Goal: Book appointment/travel/reservation

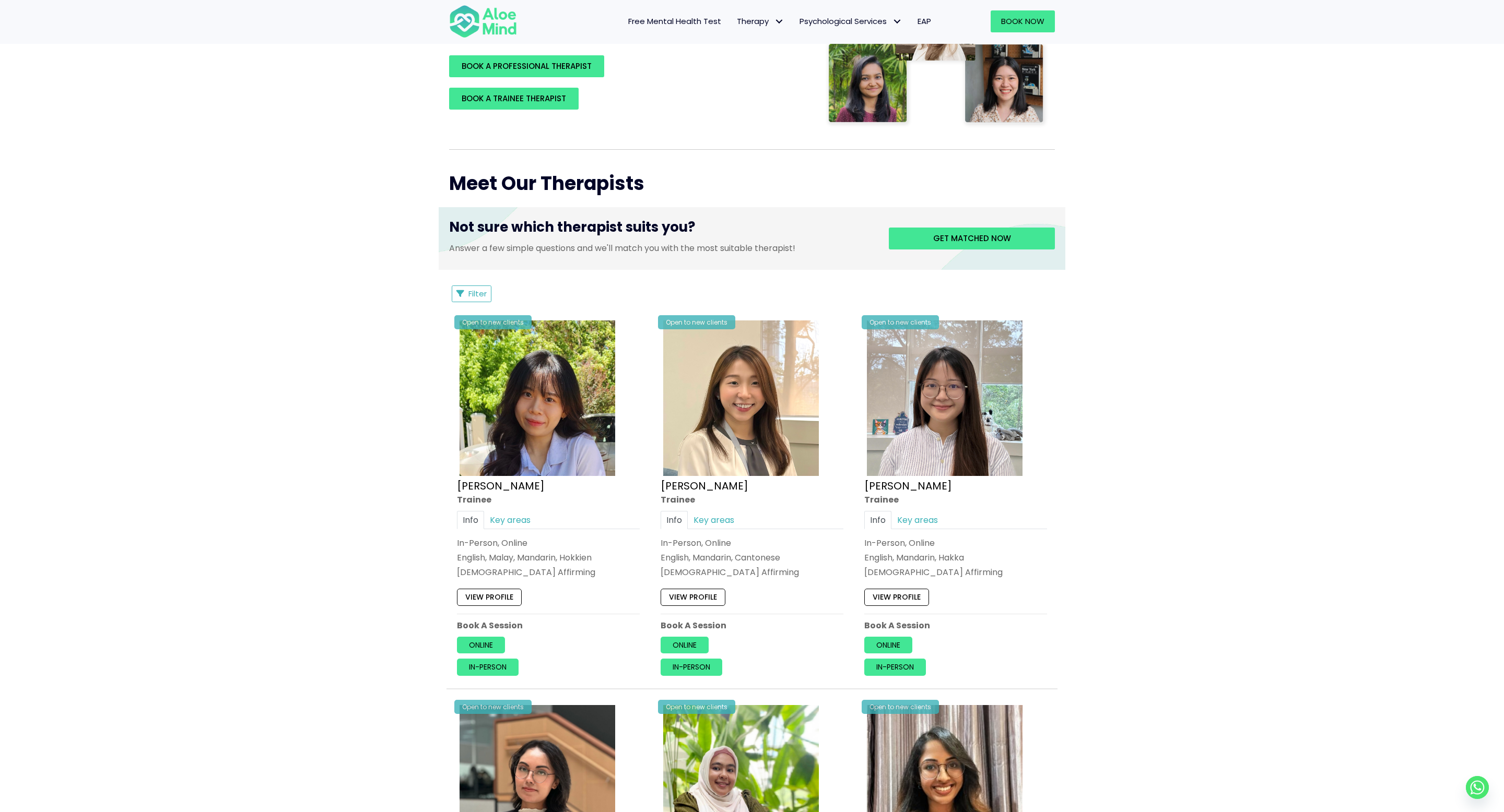
scroll to position [334, 0]
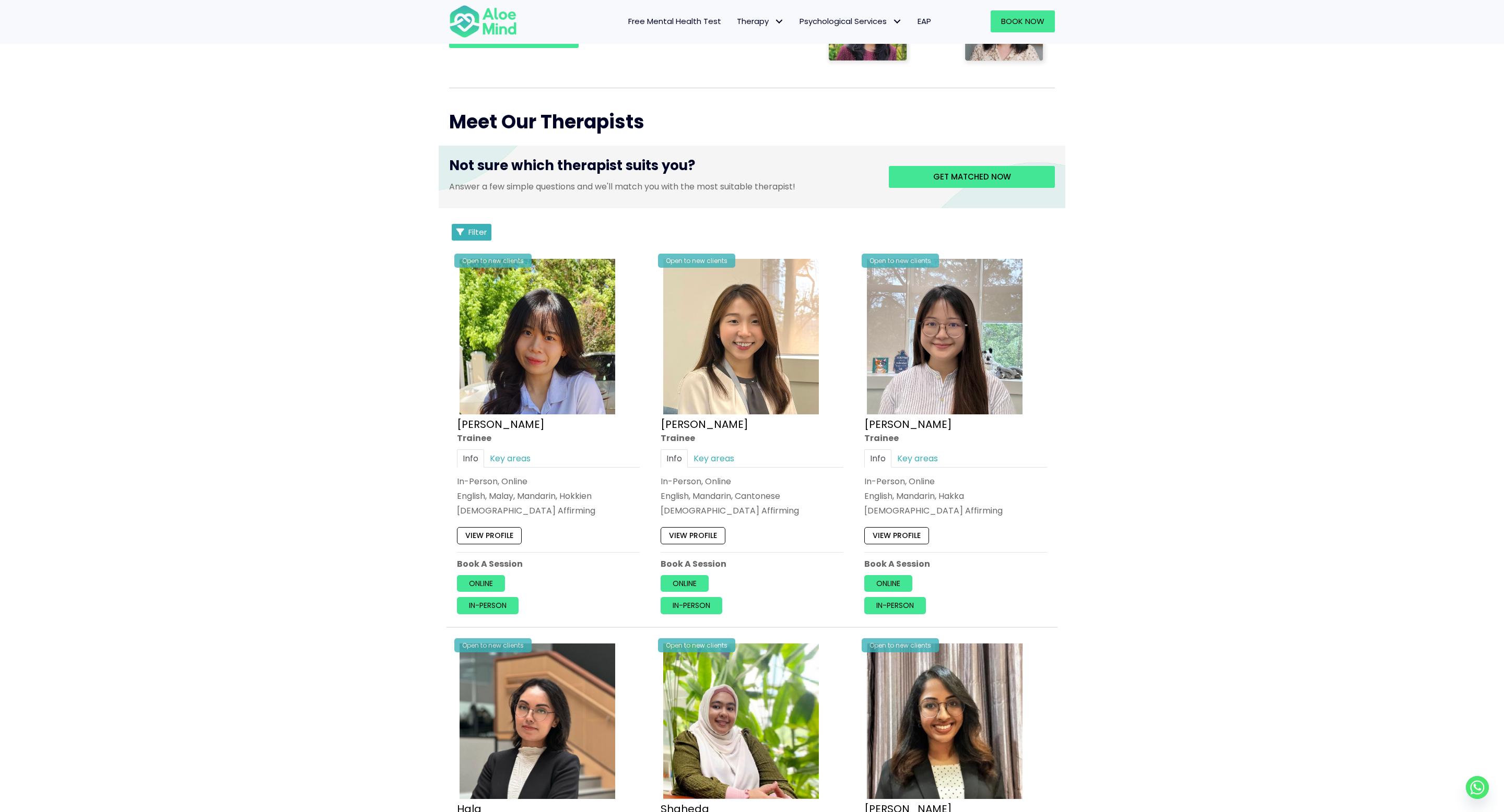
click at [476, 230] on span "Filter" at bounding box center [477, 232] width 18 height 11
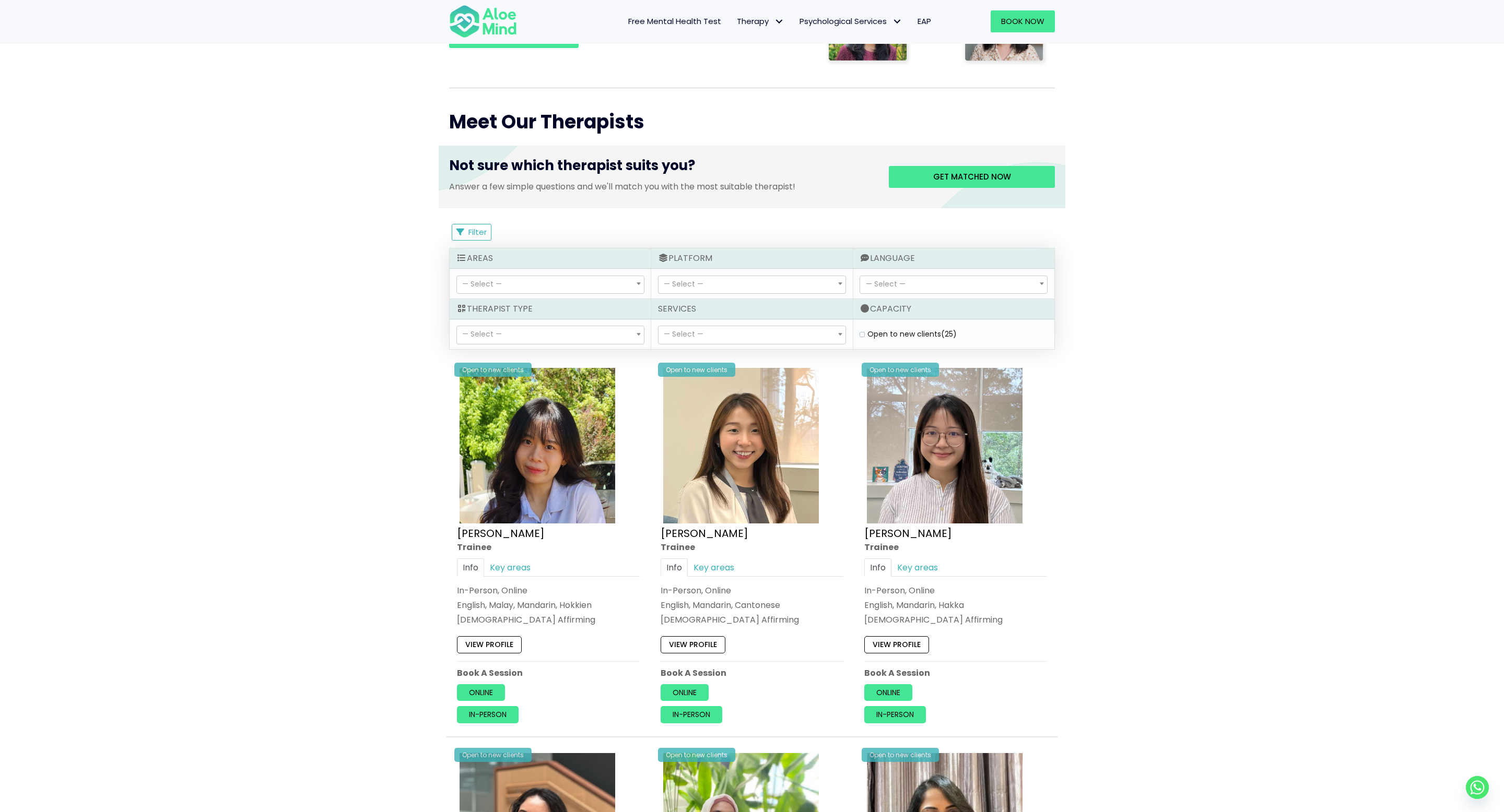
click at [867, 335] on label "Open to new clients (25)" at bounding box center [911, 334] width 89 height 10
click at [861, 335] on clients "Open to new clients (25)" at bounding box center [862, 334] width 5 height 7
checkbox clients "true"
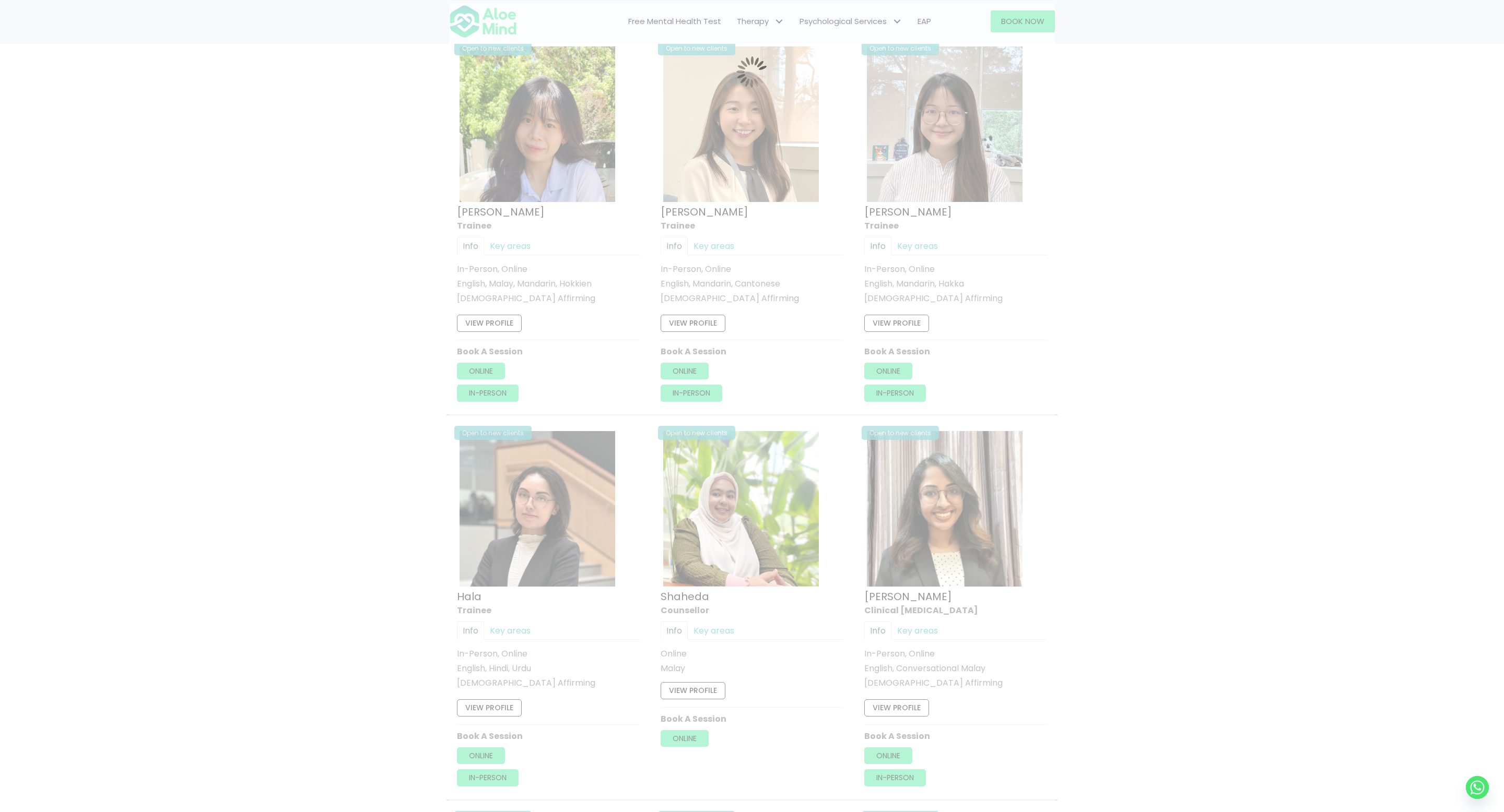
scroll to position [558, 0]
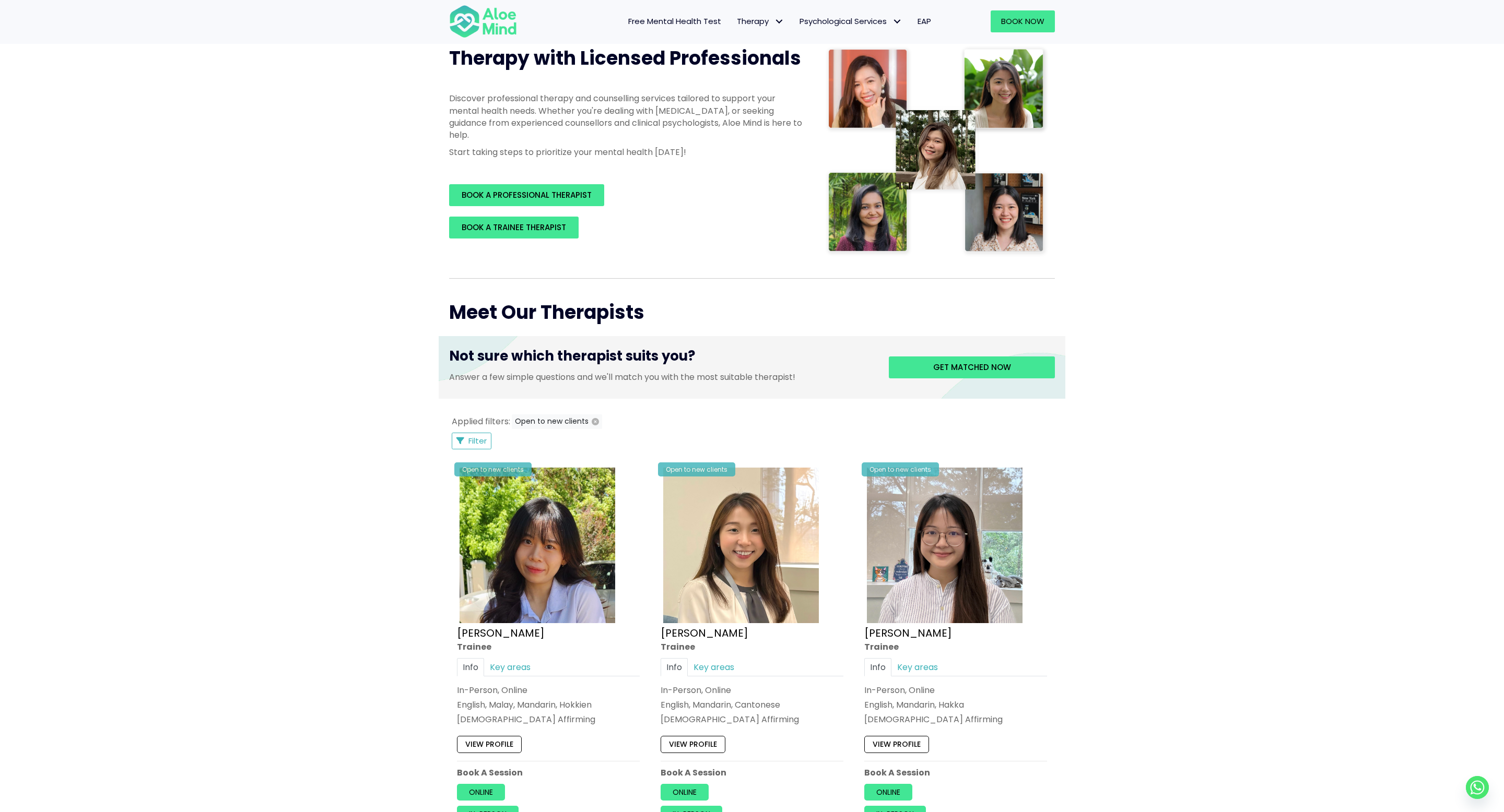
scroll to position [84, 0]
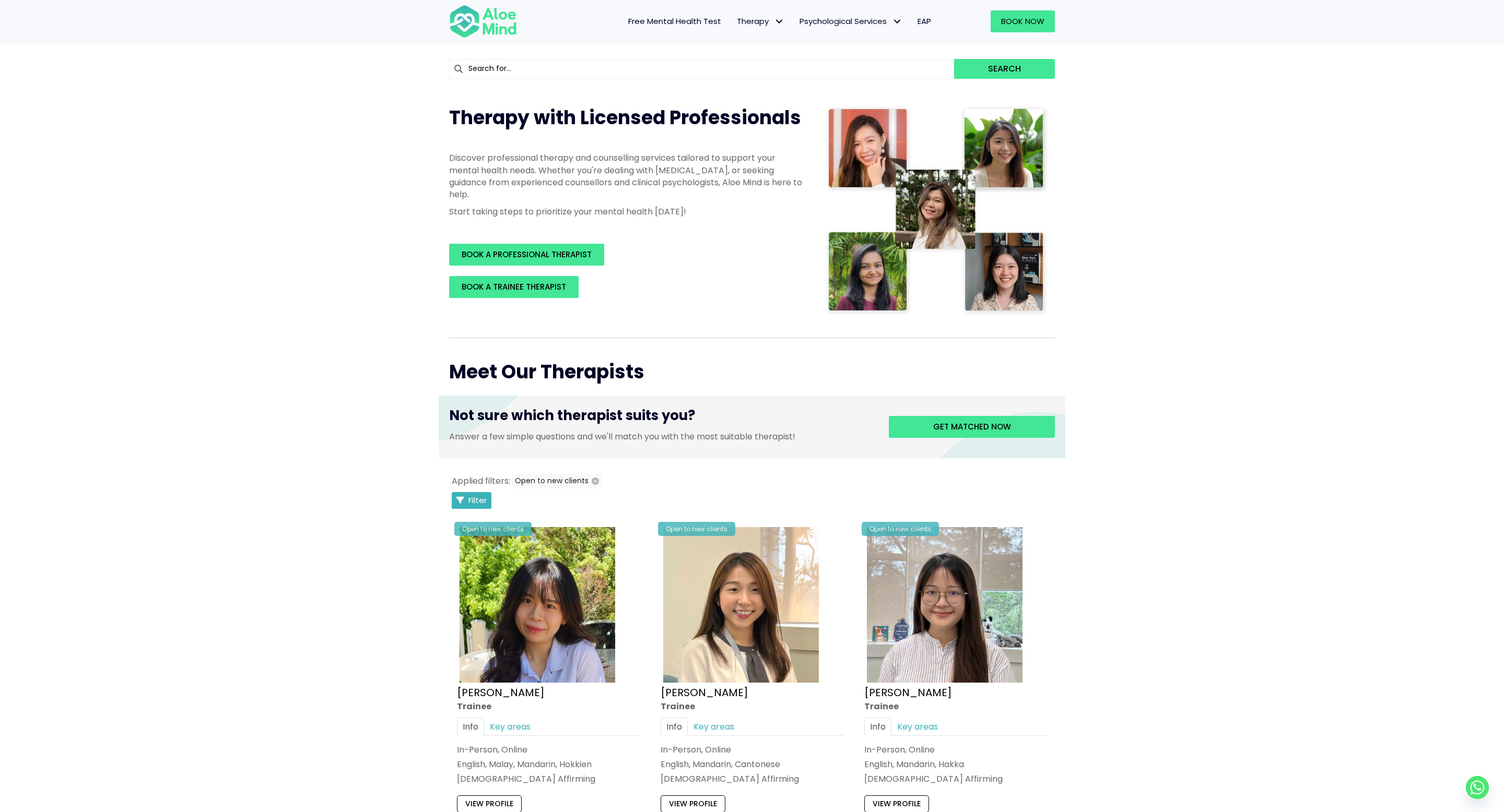
click at [470, 503] on span "Filter" at bounding box center [477, 500] width 18 height 11
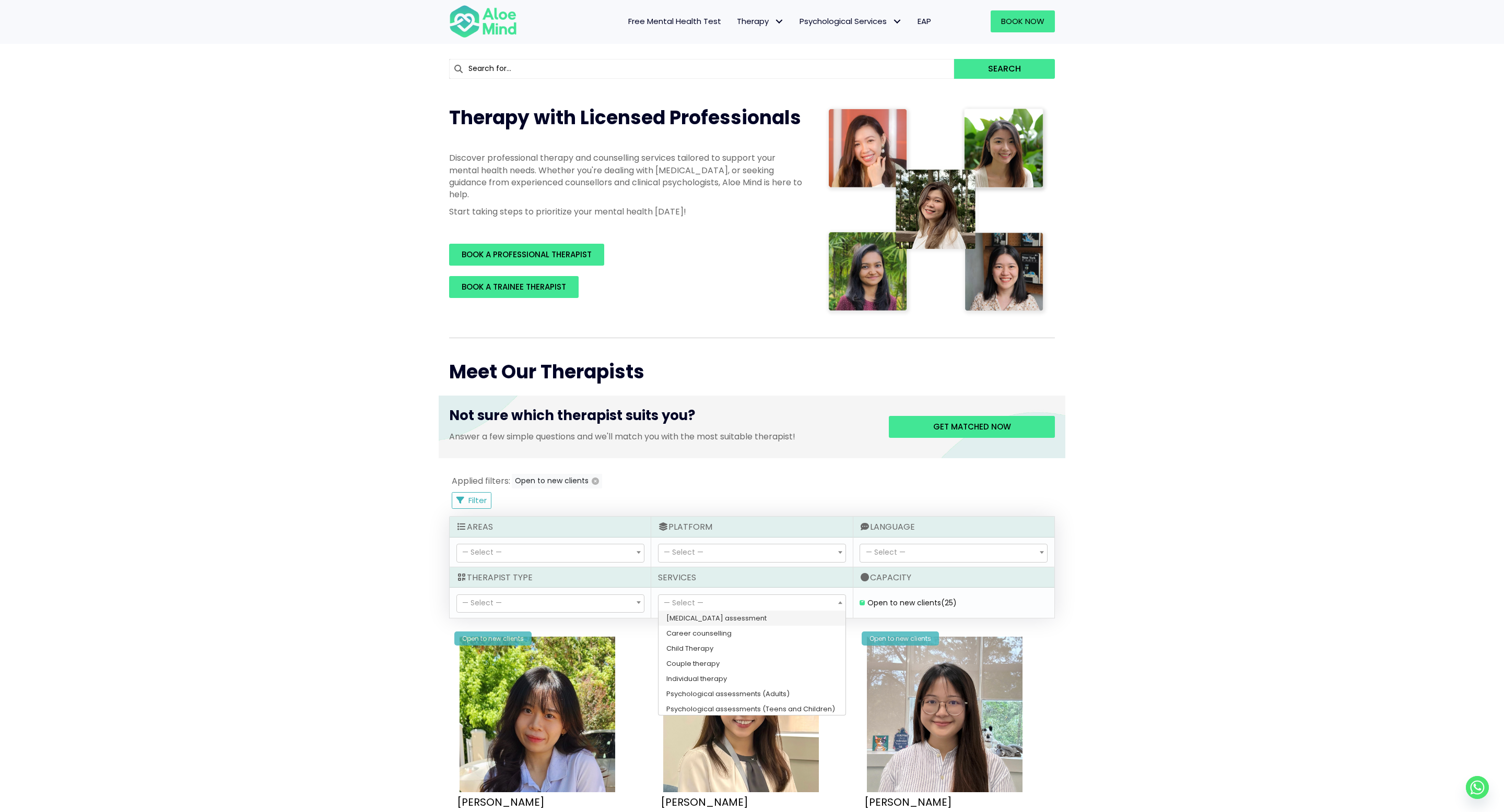
click at [746, 605] on span "— Select —" at bounding box center [752, 604] width 187 height 17
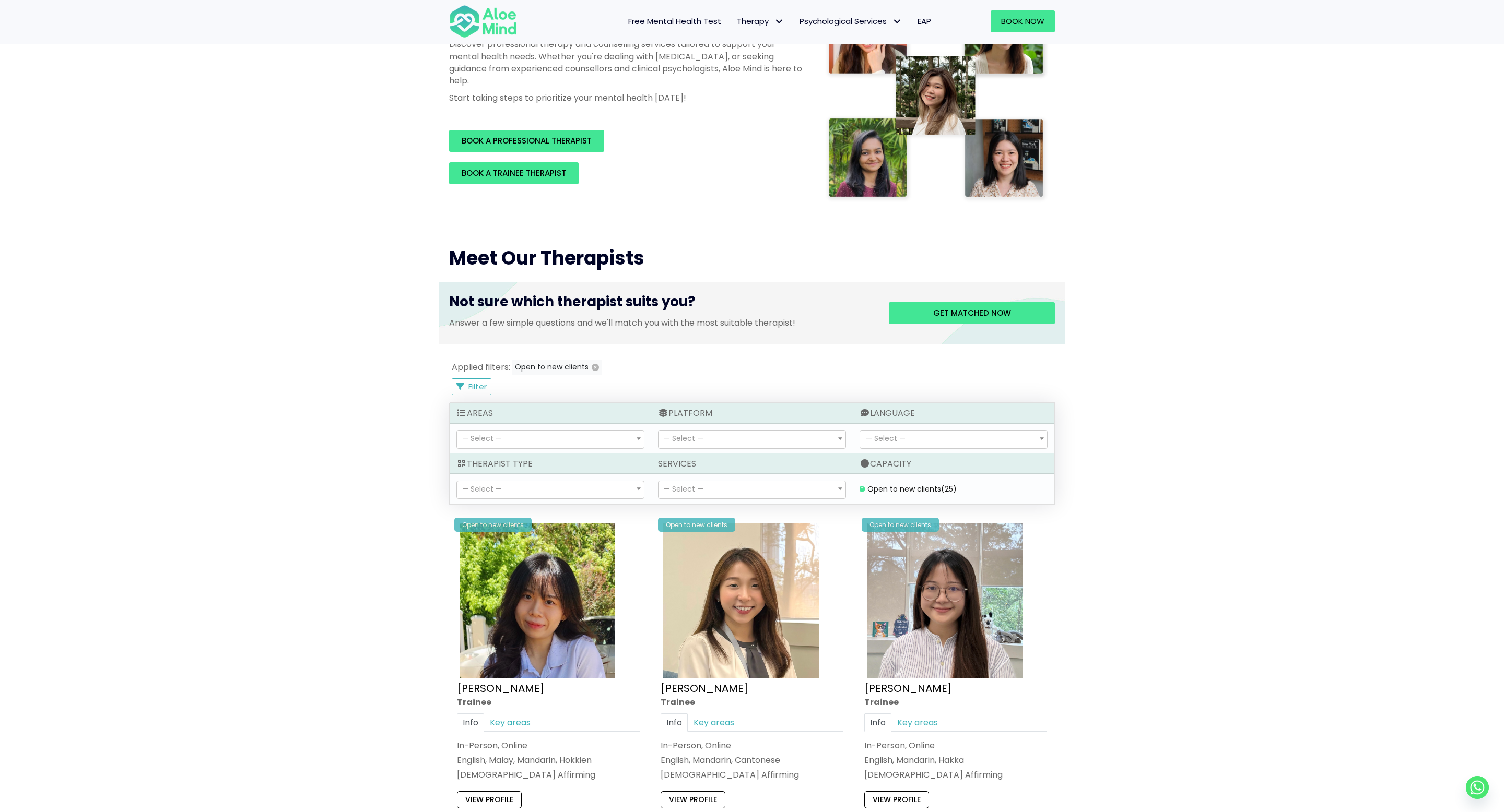
scroll to position [238, 0]
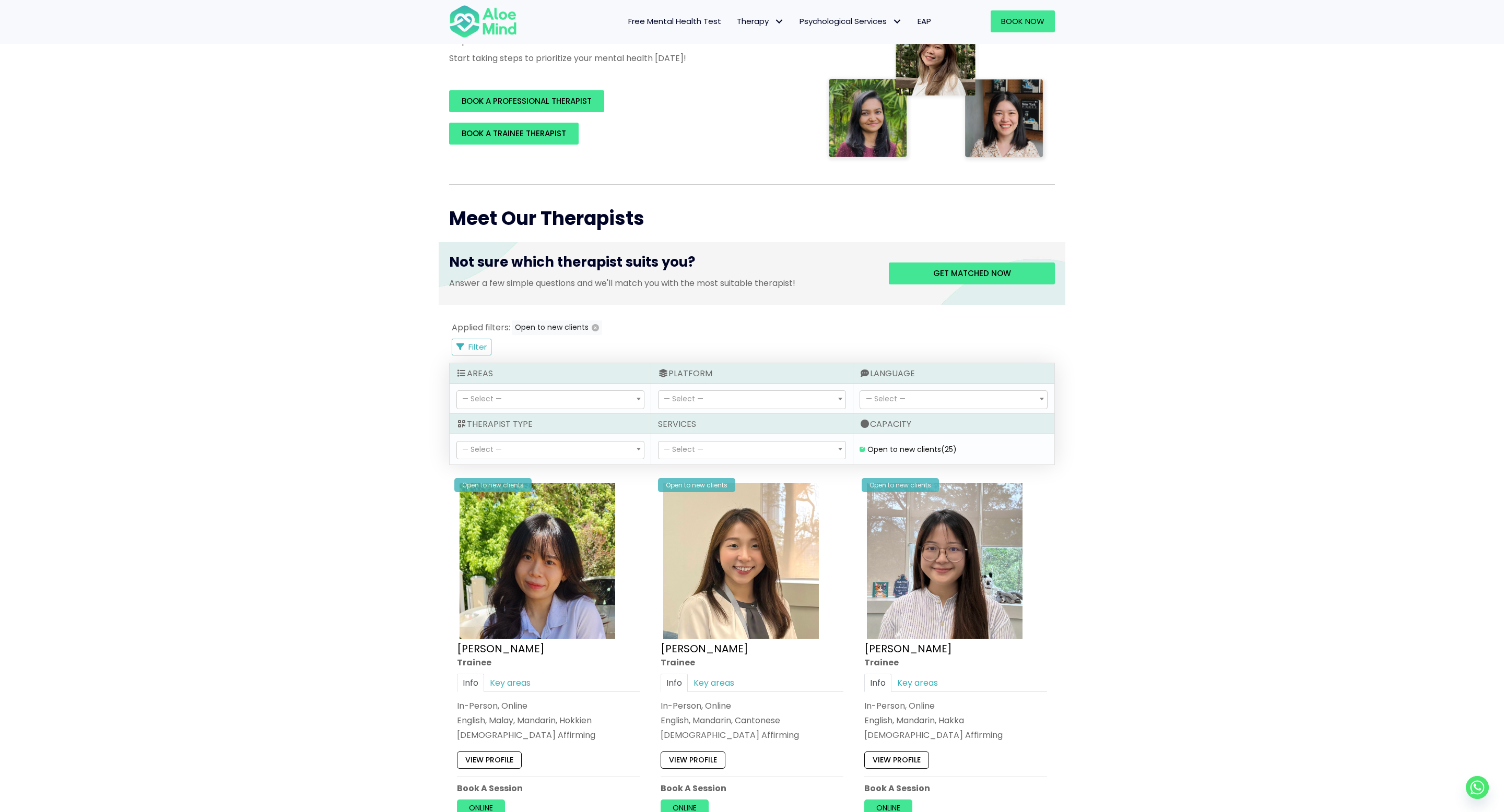
click at [927, 404] on span "— Select —" at bounding box center [953, 400] width 187 height 17
select select "141"
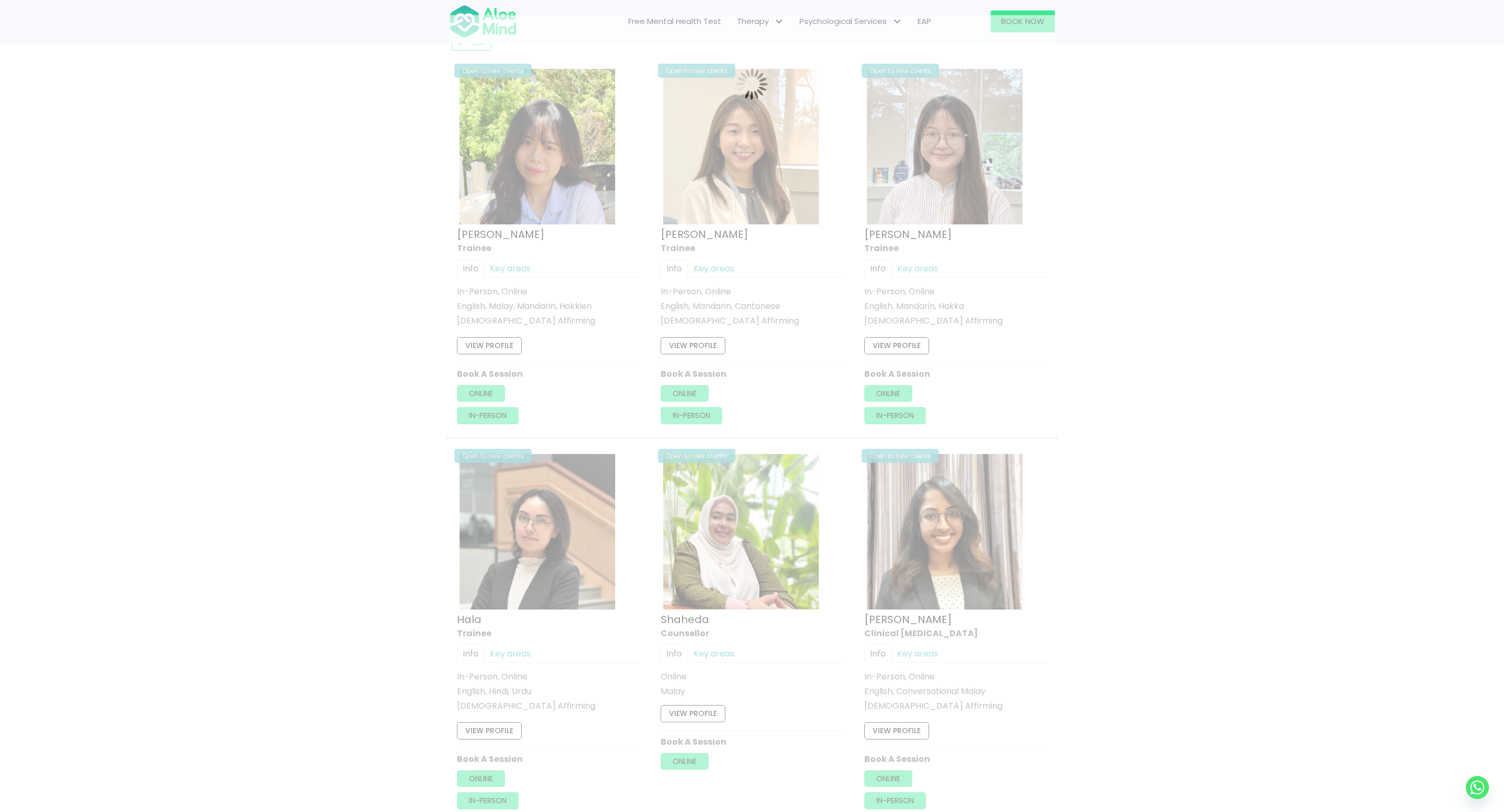
scroll to position [558, 0]
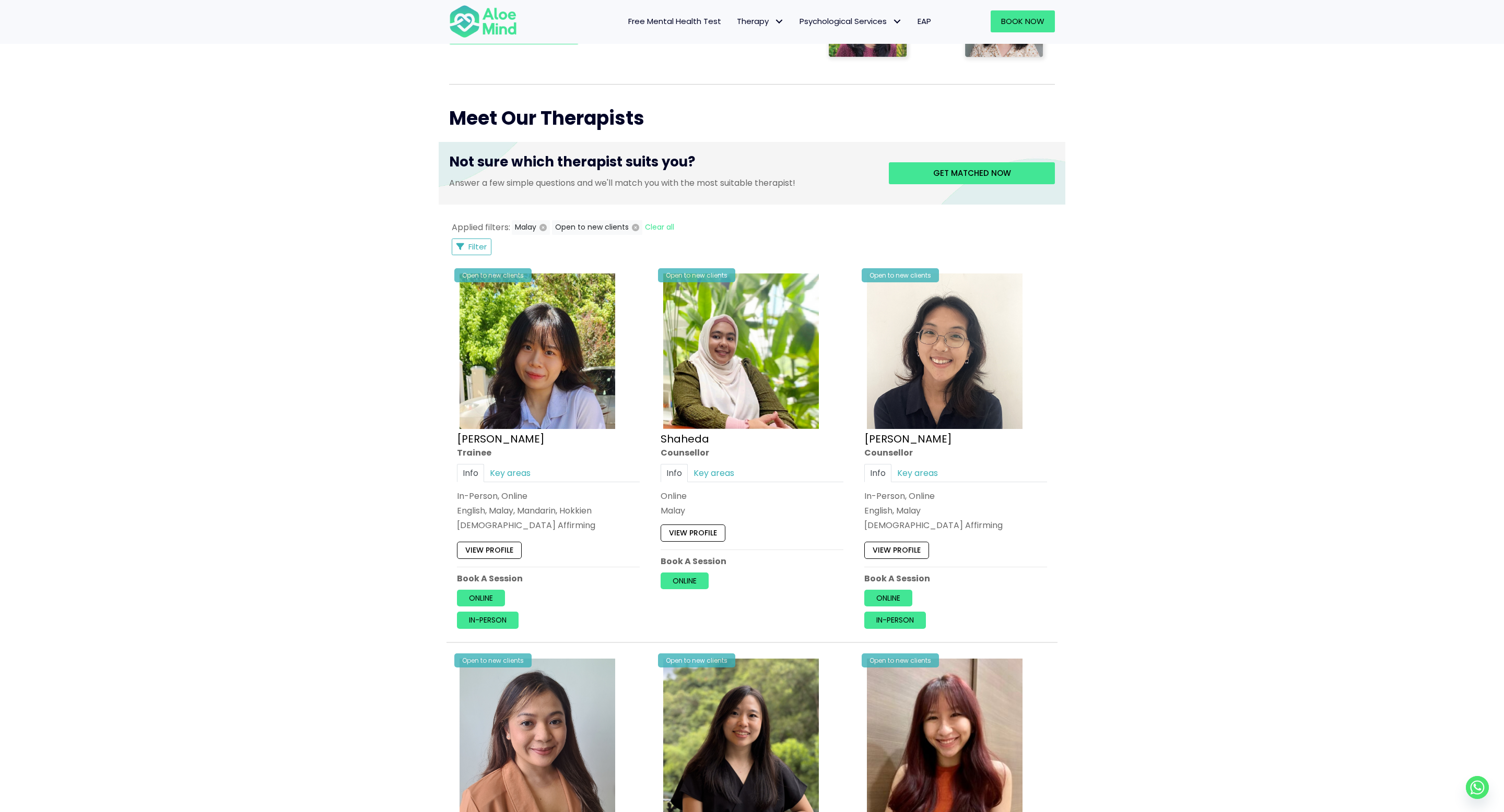
scroll to position [291, 0]
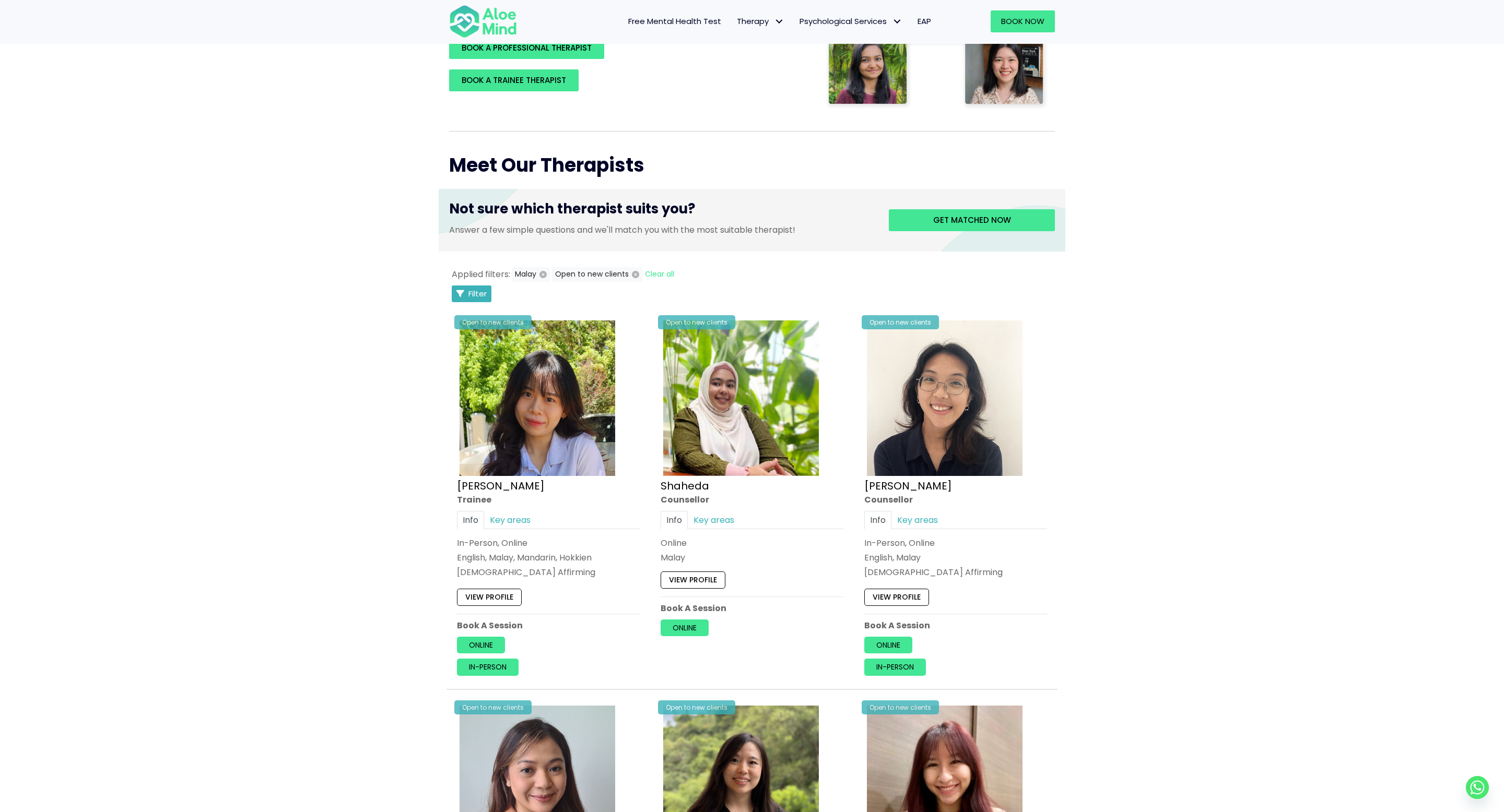
click at [479, 290] on span "Filter" at bounding box center [477, 293] width 18 height 11
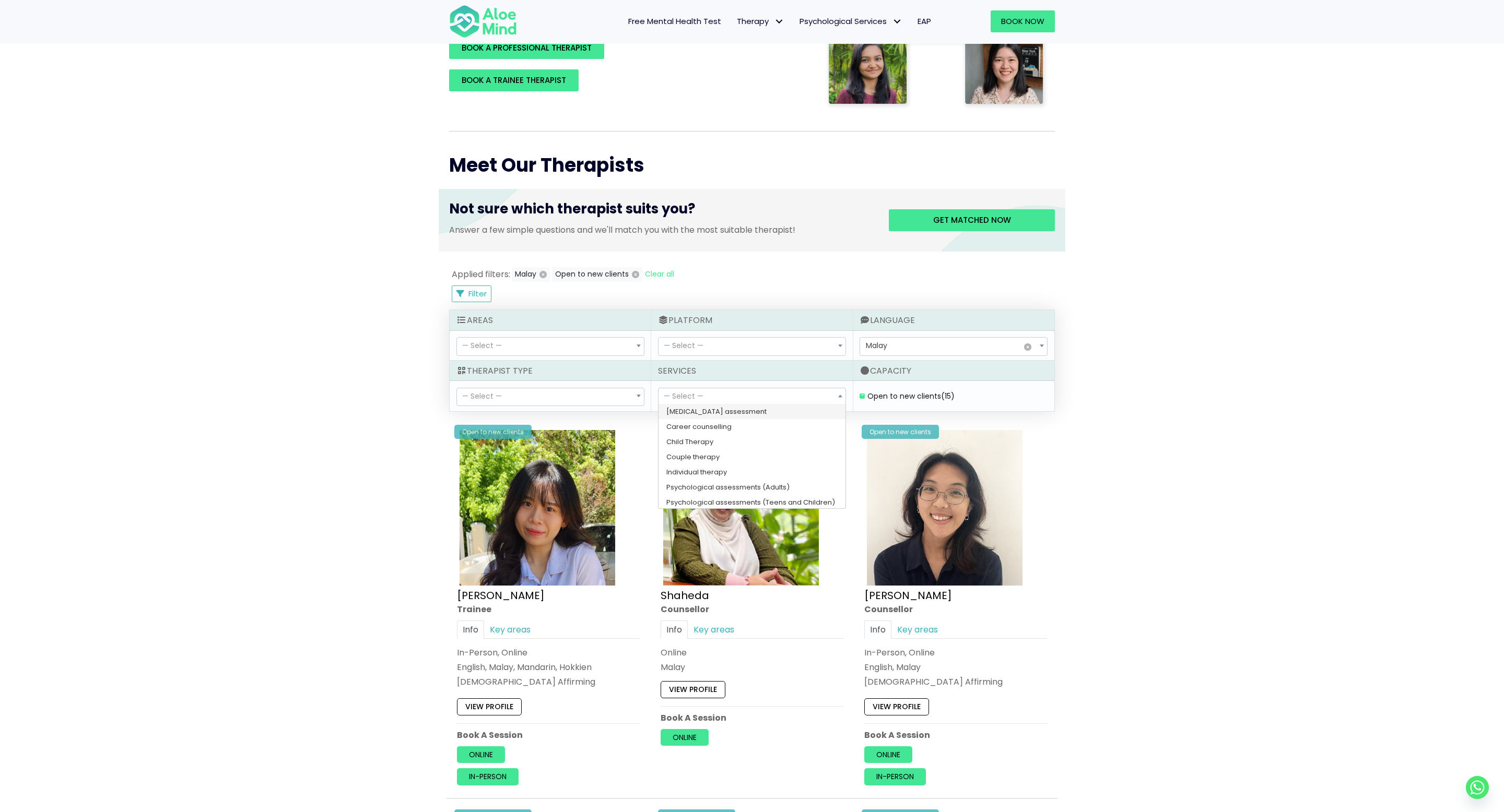
click at [724, 392] on span "— Select —" at bounding box center [752, 397] width 187 height 17
click at [724, 394] on span "— Select —" at bounding box center [752, 397] width 187 height 17
click at [592, 351] on span "— Select —" at bounding box center [550, 346] width 187 height 17
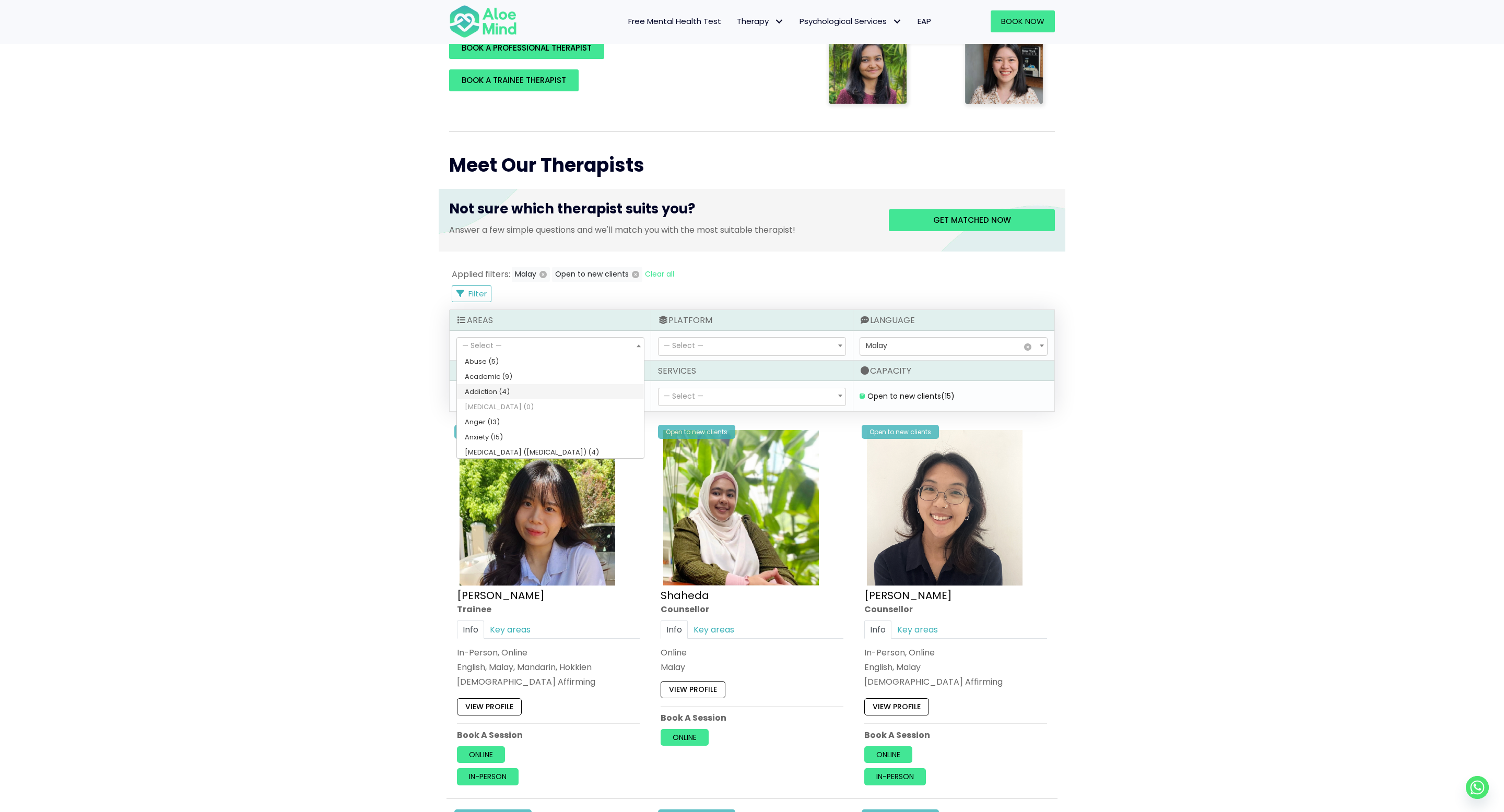
select select "76"
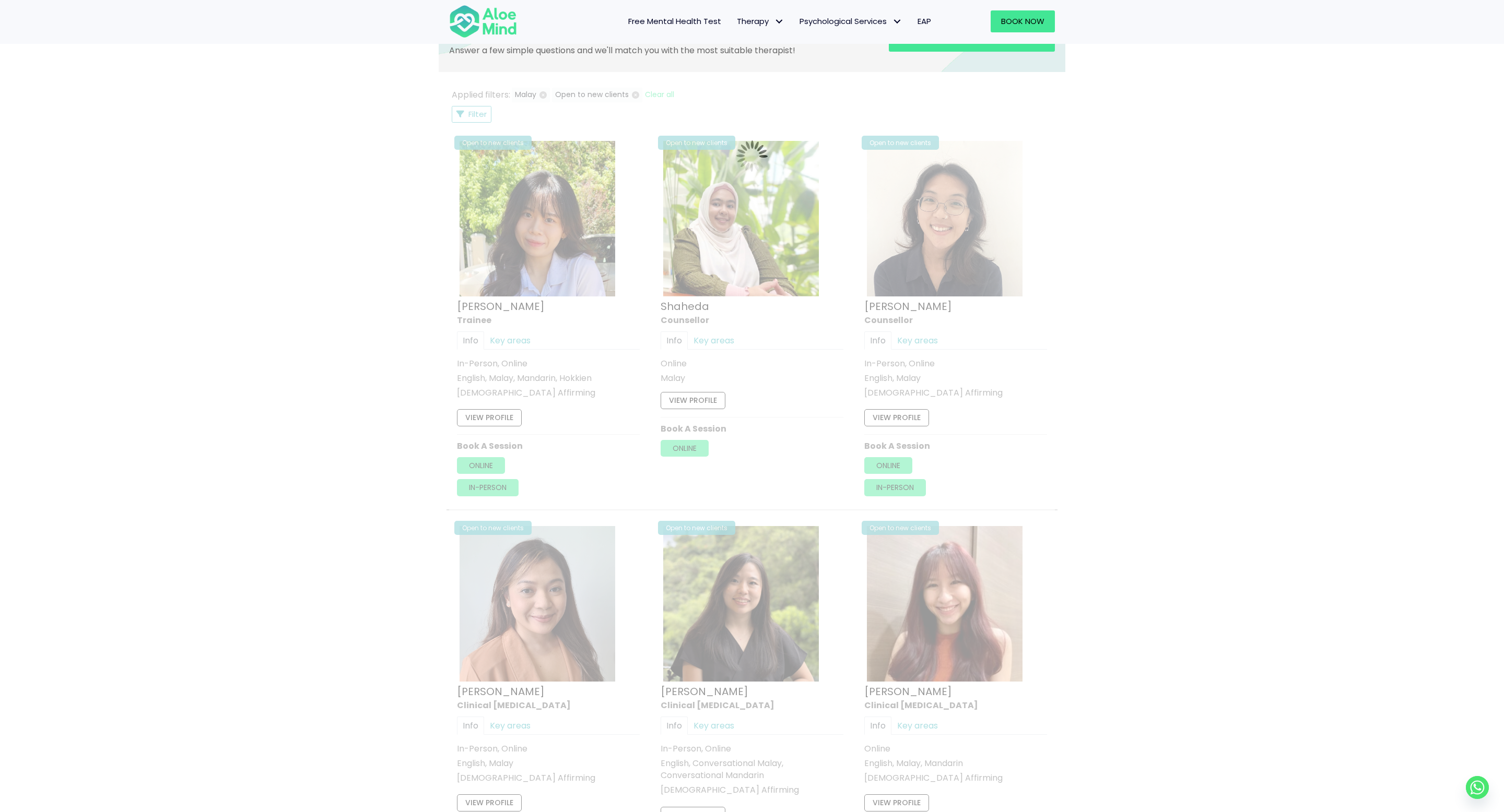
scroll to position [558, 0]
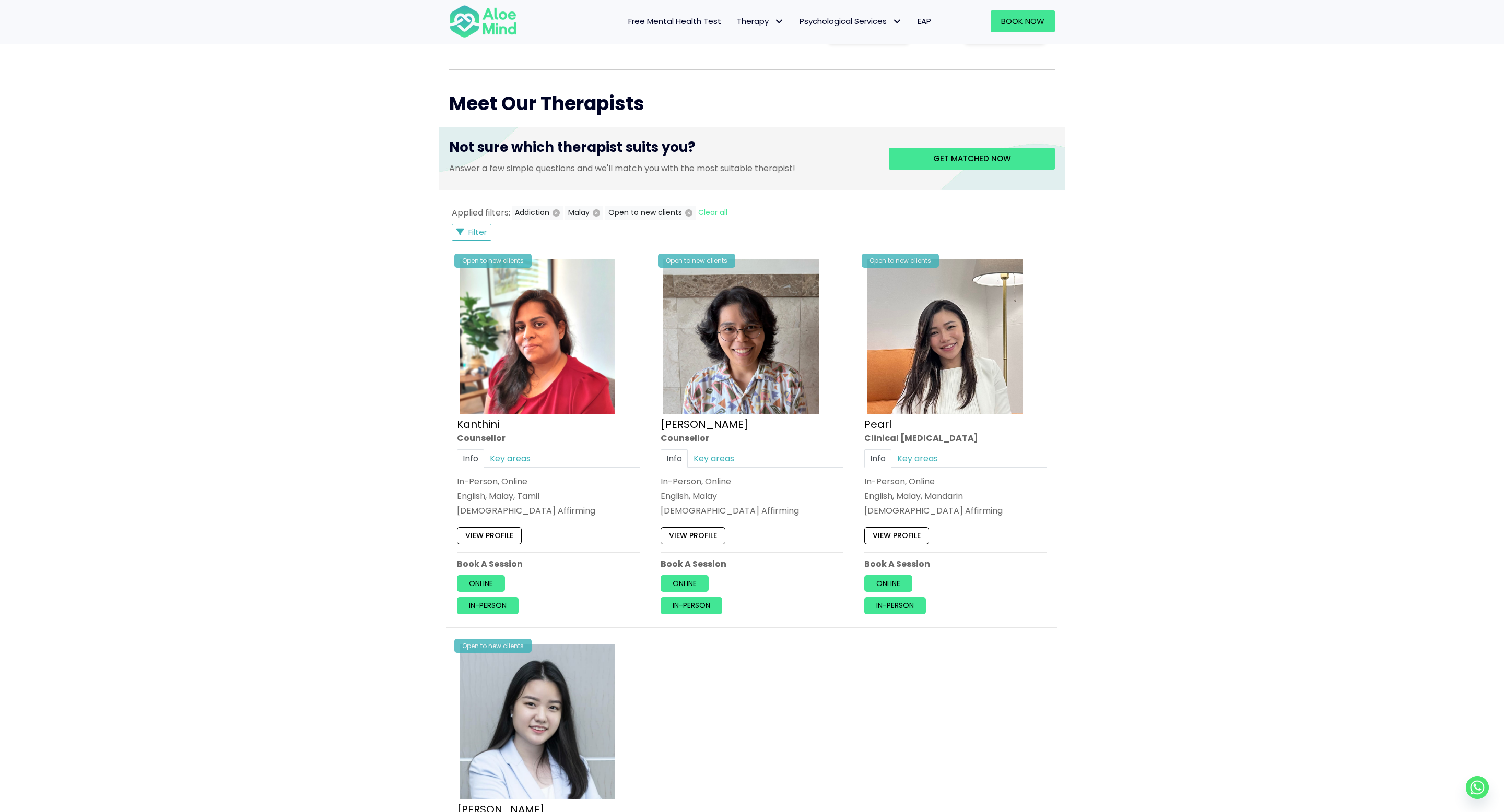
scroll to position [265, 0]
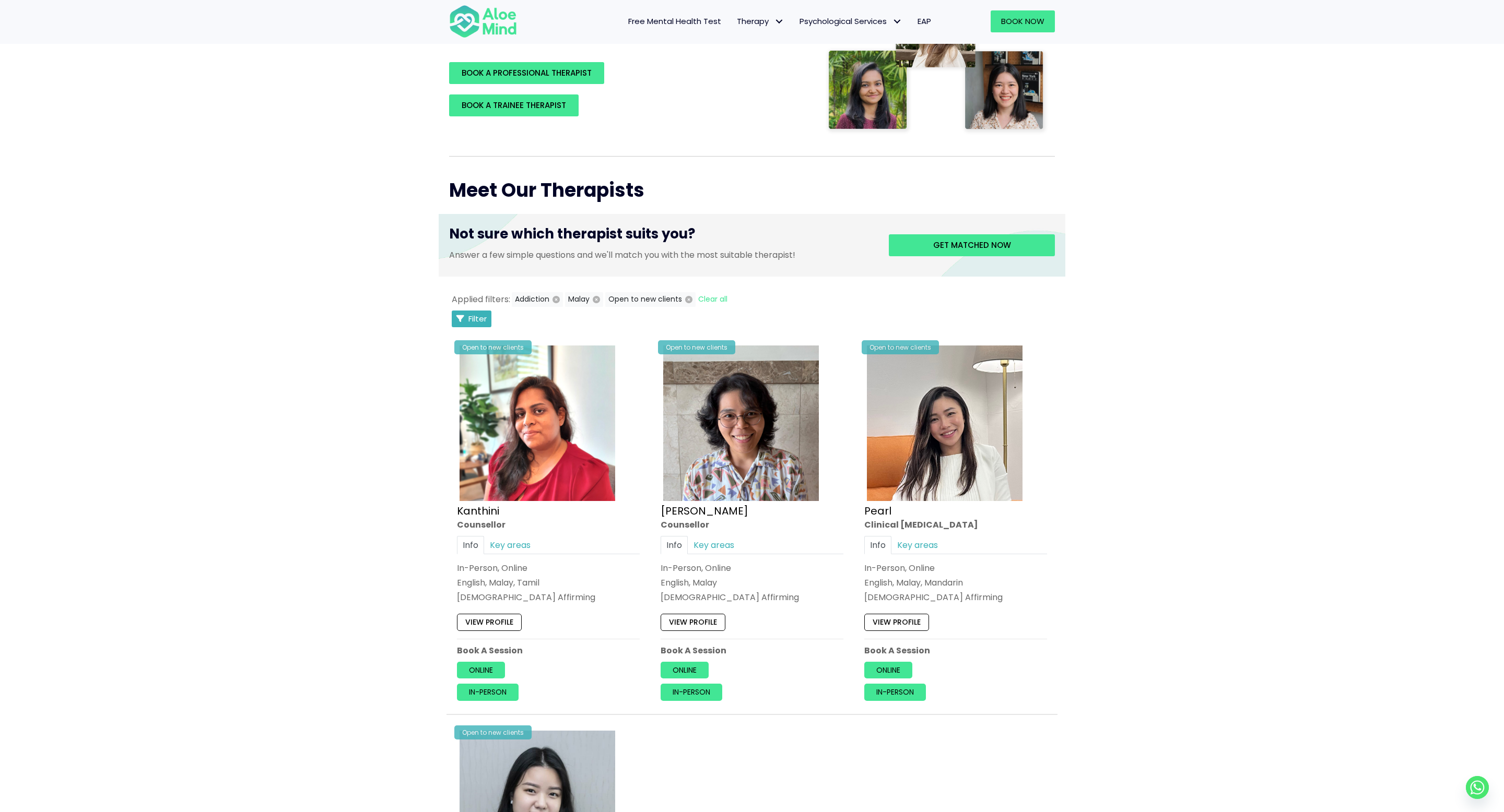
click at [476, 318] on span "Filter" at bounding box center [477, 318] width 18 height 11
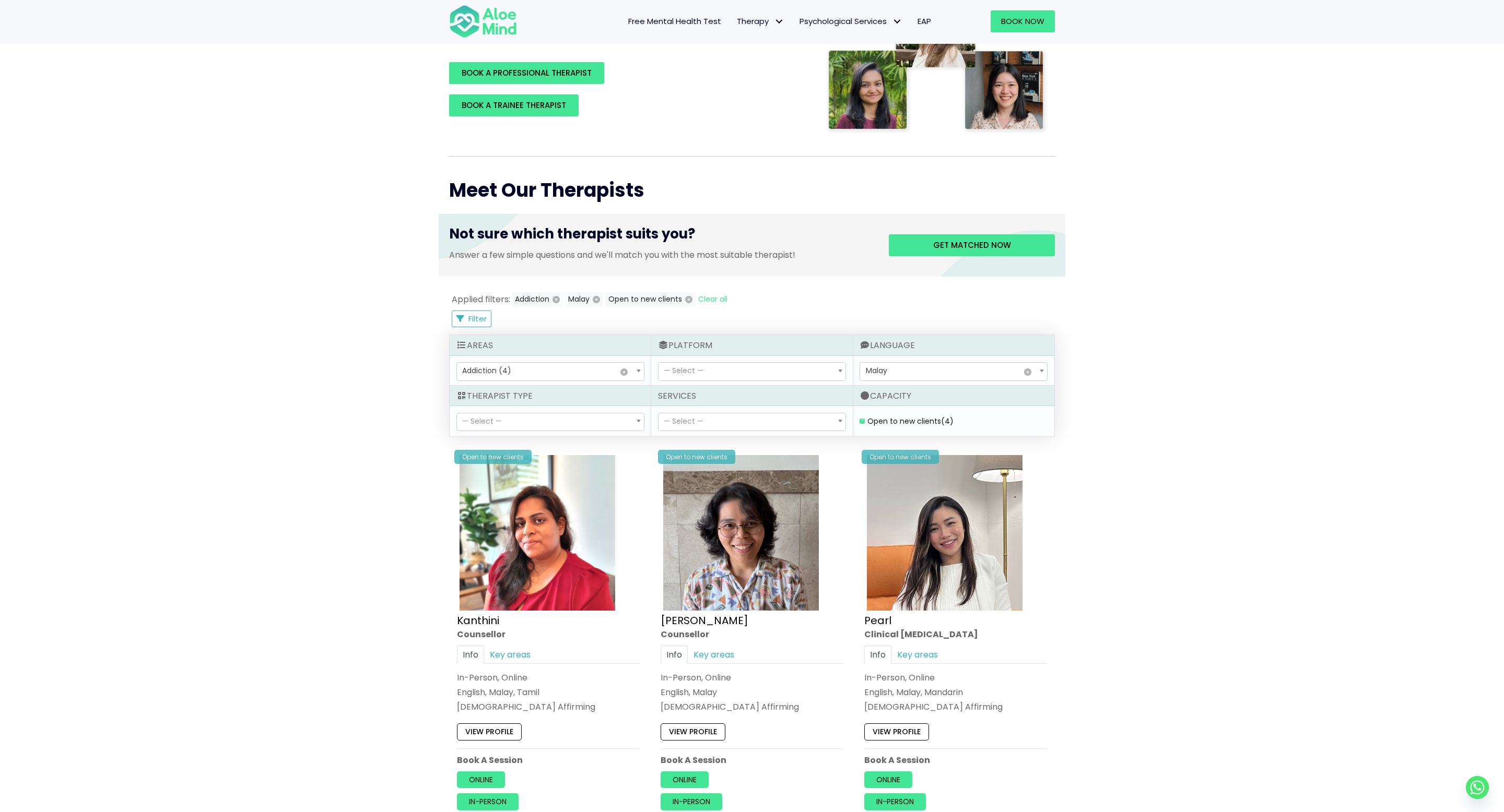
click at [724, 370] on span "— Select —" at bounding box center [752, 371] width 187 height 17
select select "72"
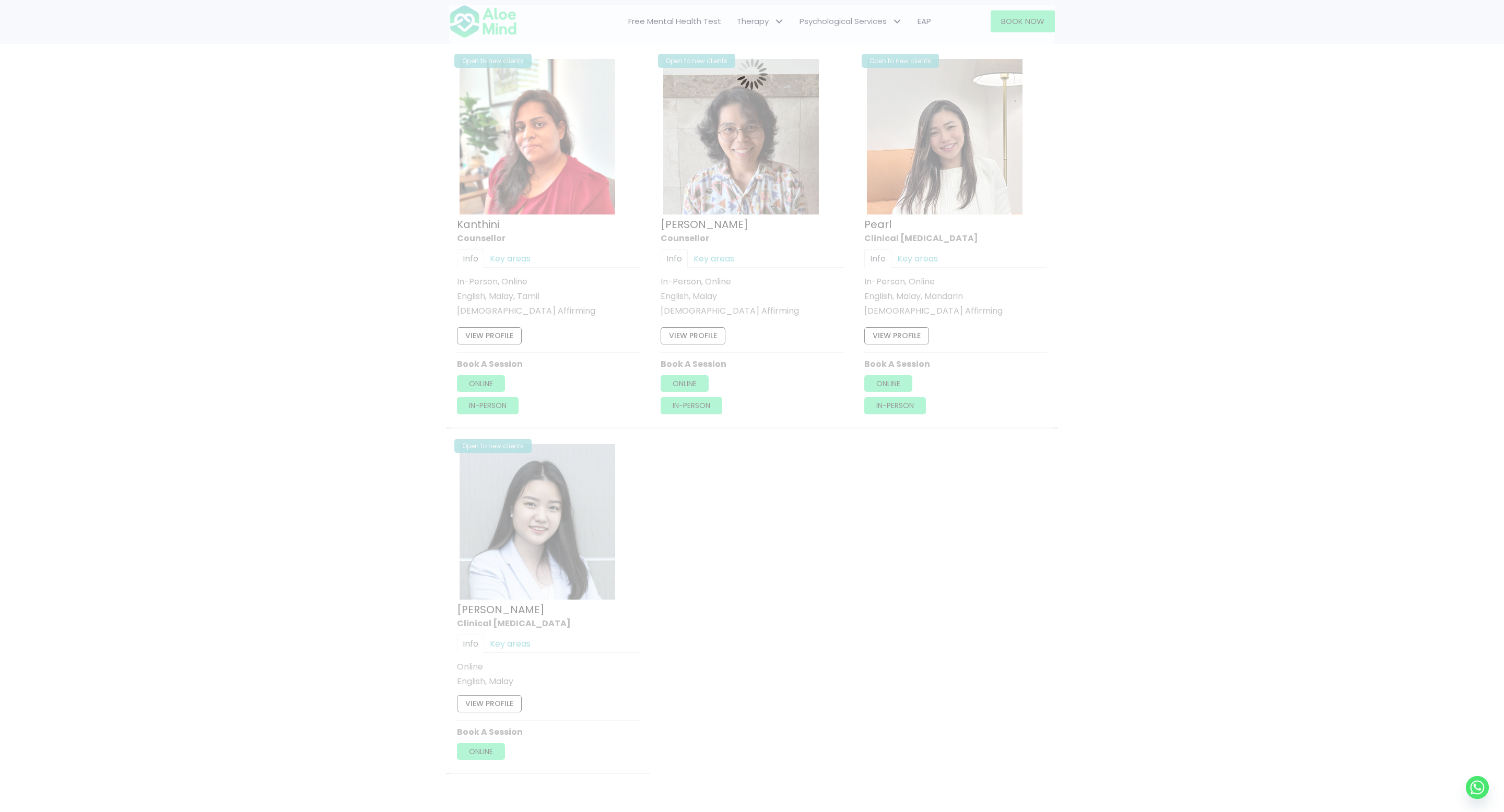
scroll to position [558, 0]
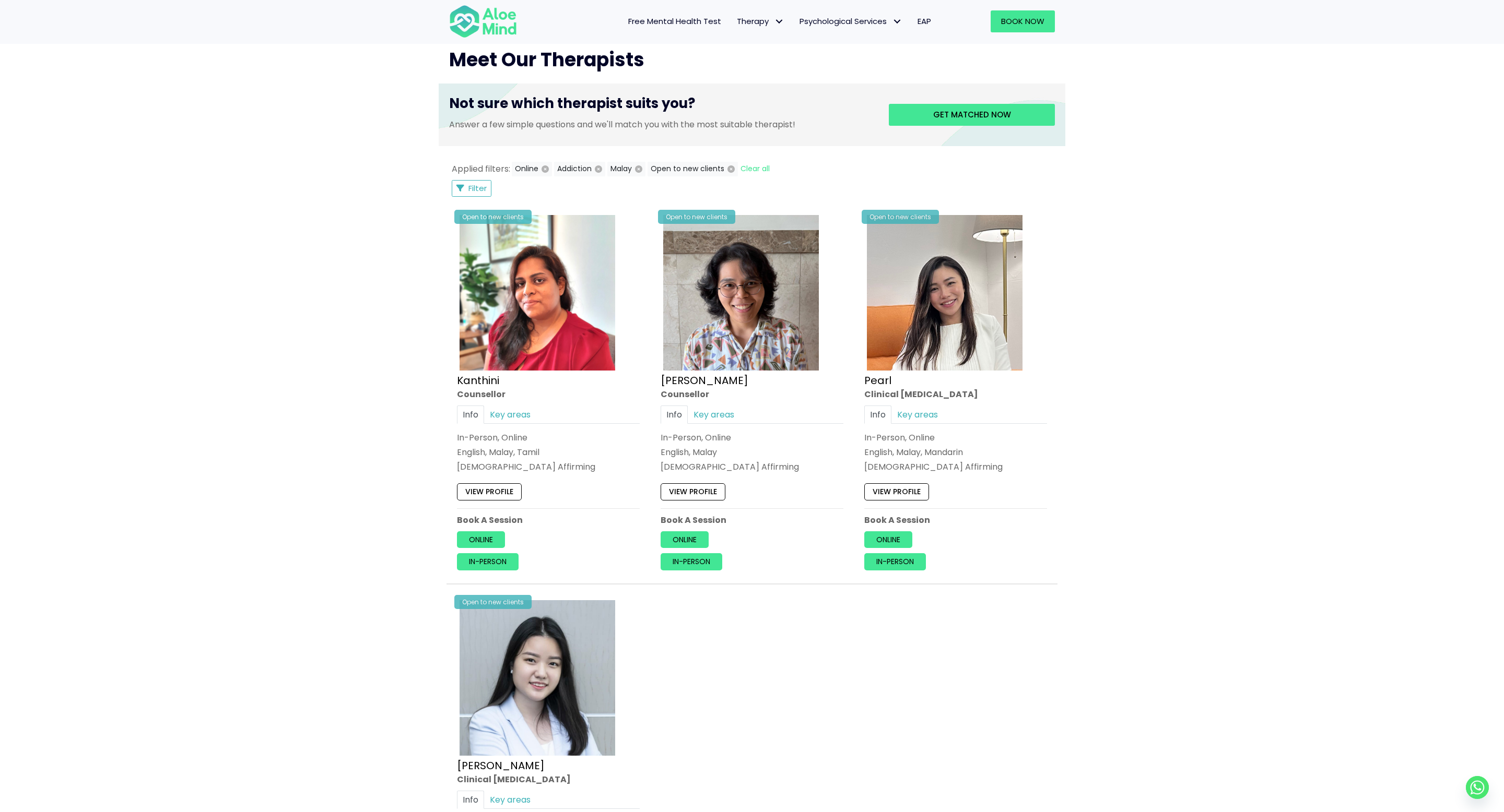
scroll to position [401, 0]
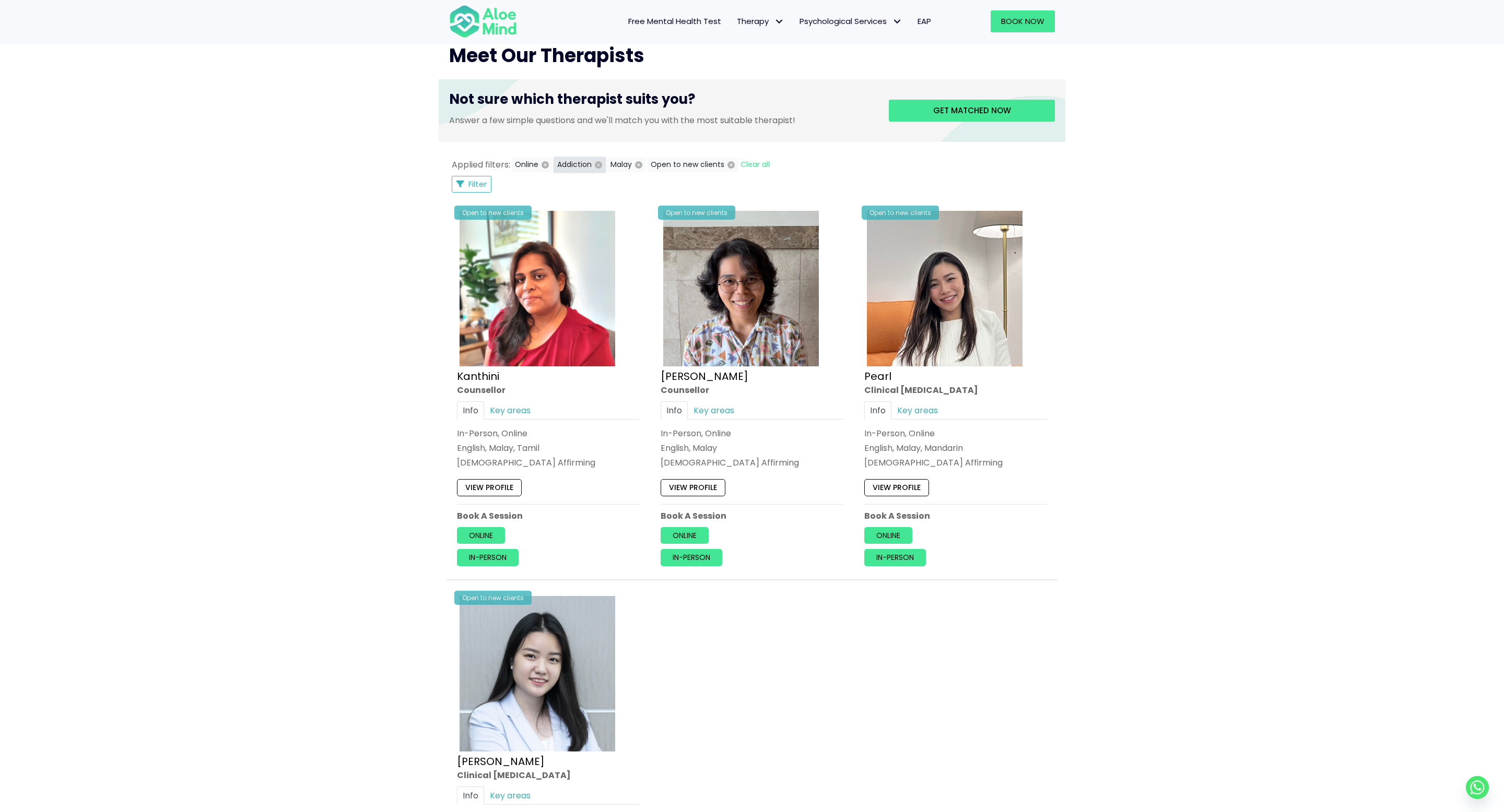
click at [597, 165] on icon "button" at bounding box center [598, 165] width 7 height 7
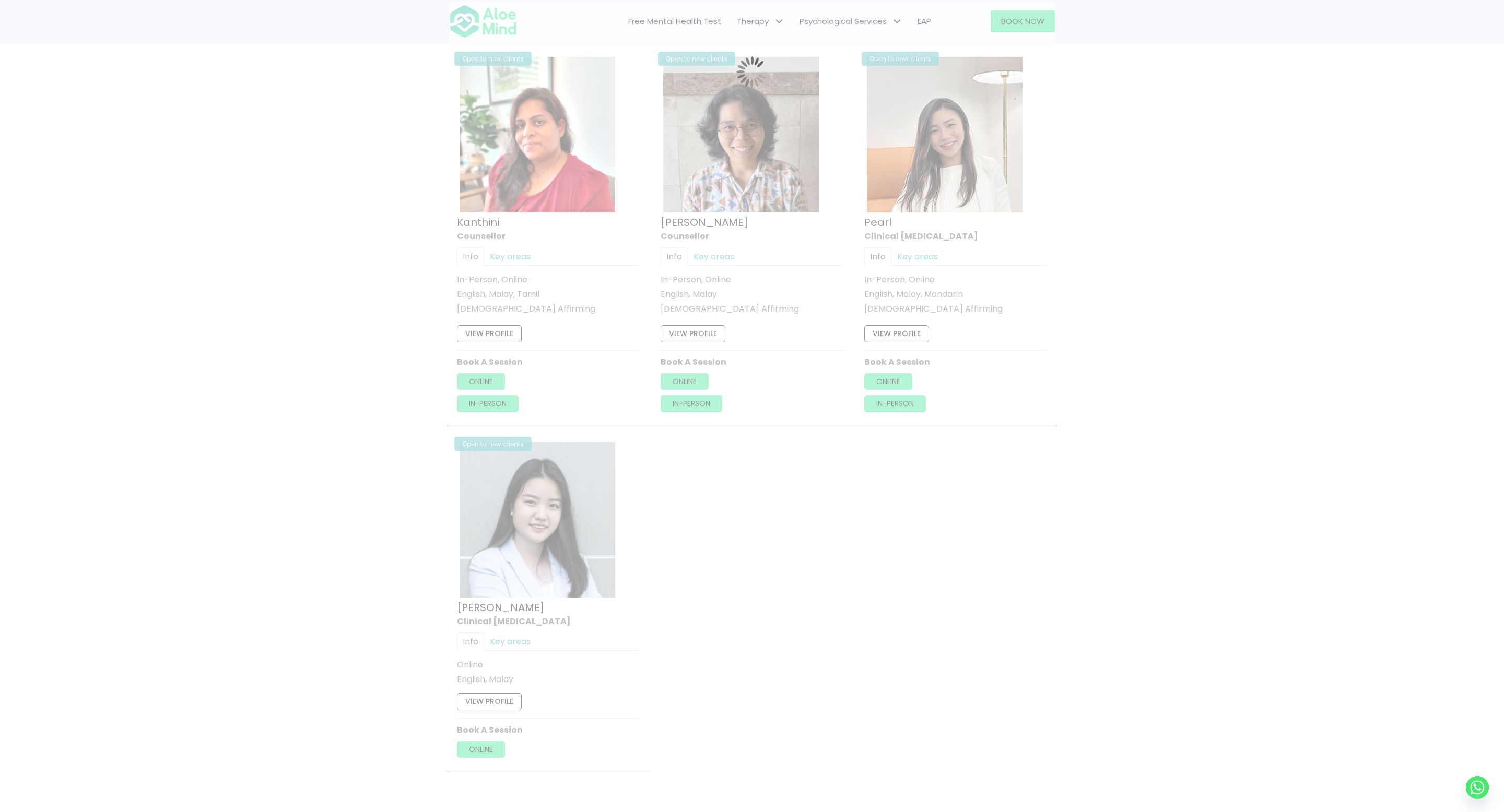
scroll to position [558, 0]
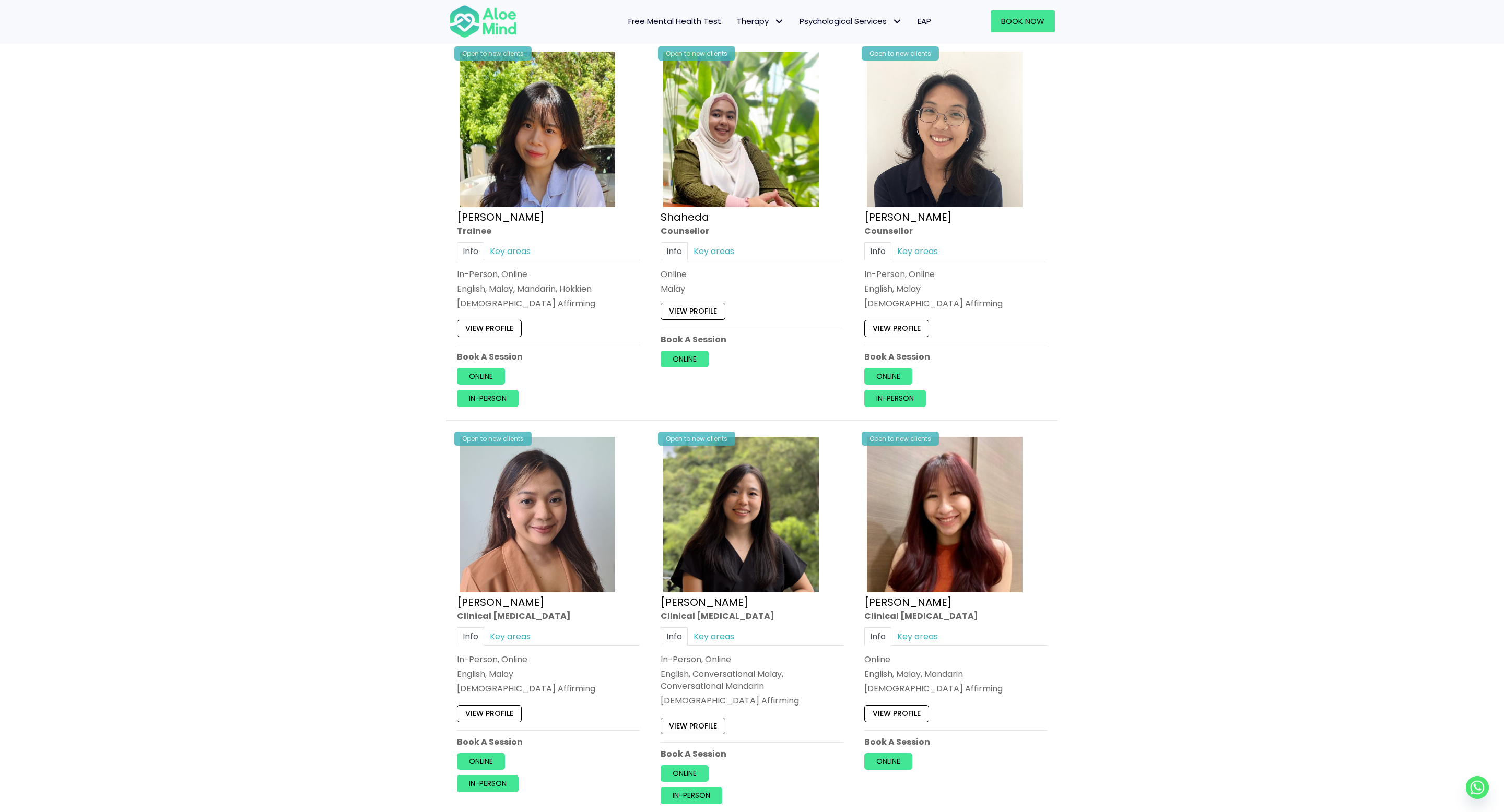
scroll to position [125, 0]
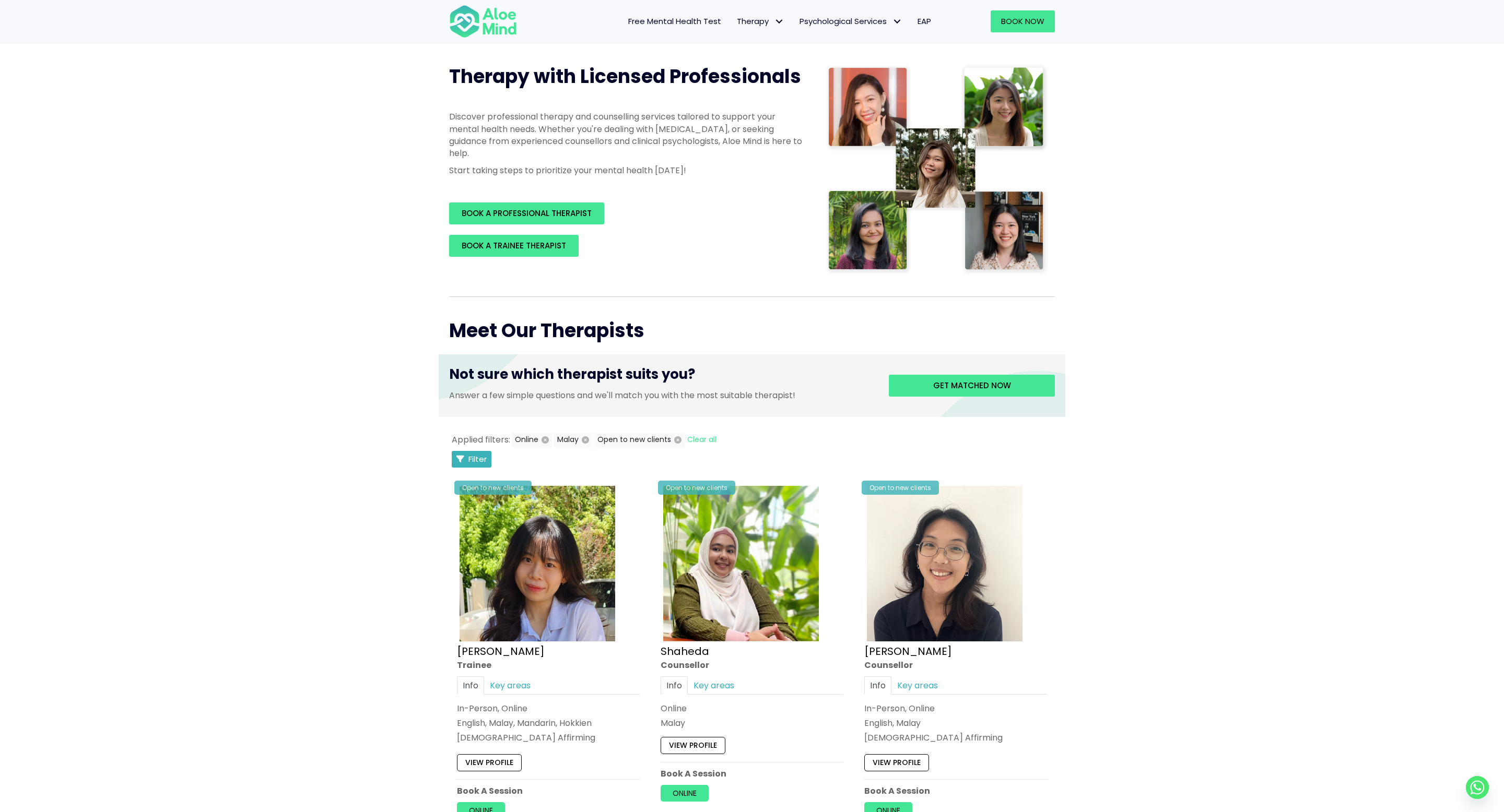
click at [476, 461] on span "Filter" at bounding box center [477, 459] width 18 height 11
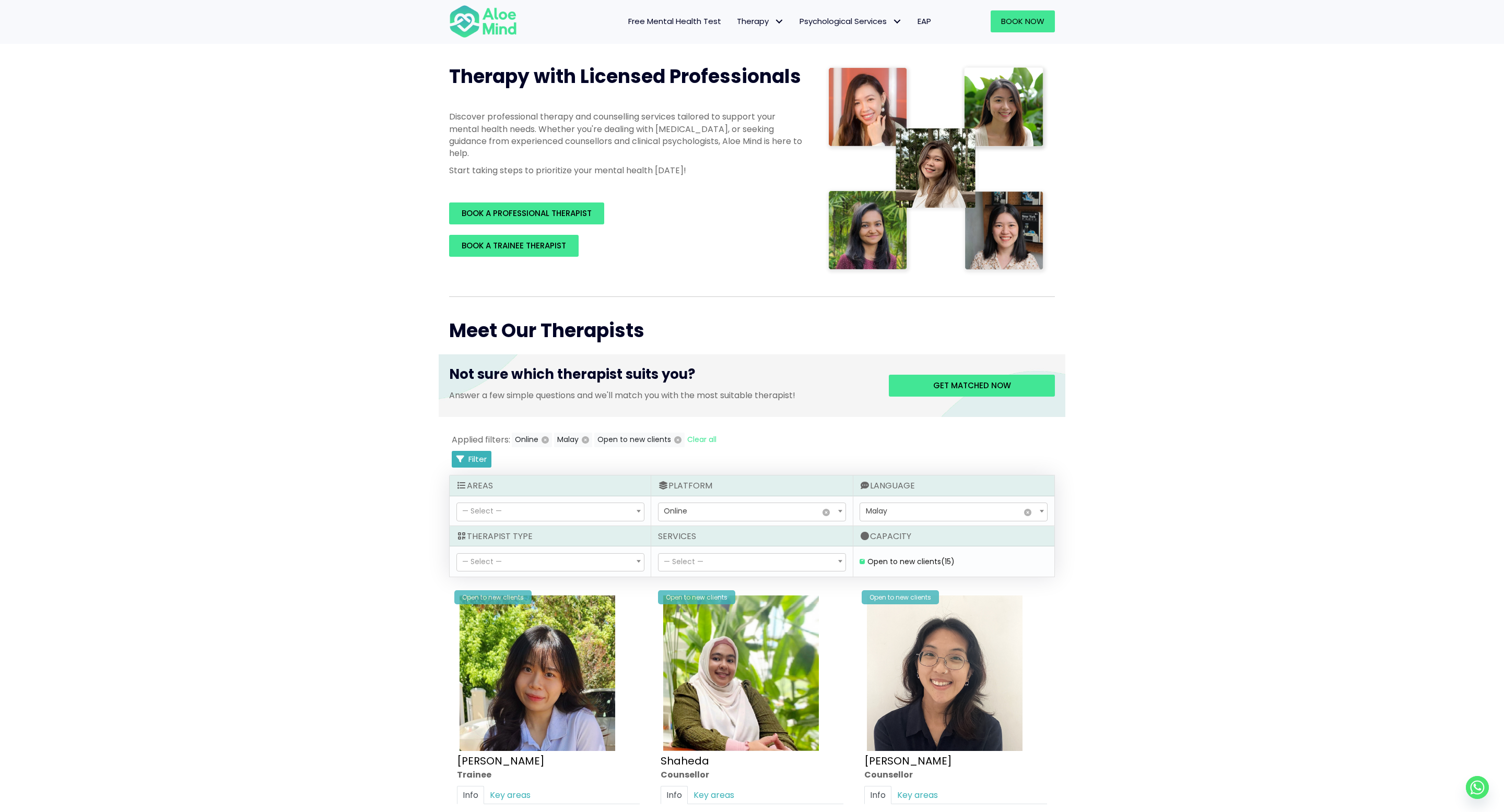
click at [470, 465] on button "Filter" at bounding box center [471, 459] width 40 height 16
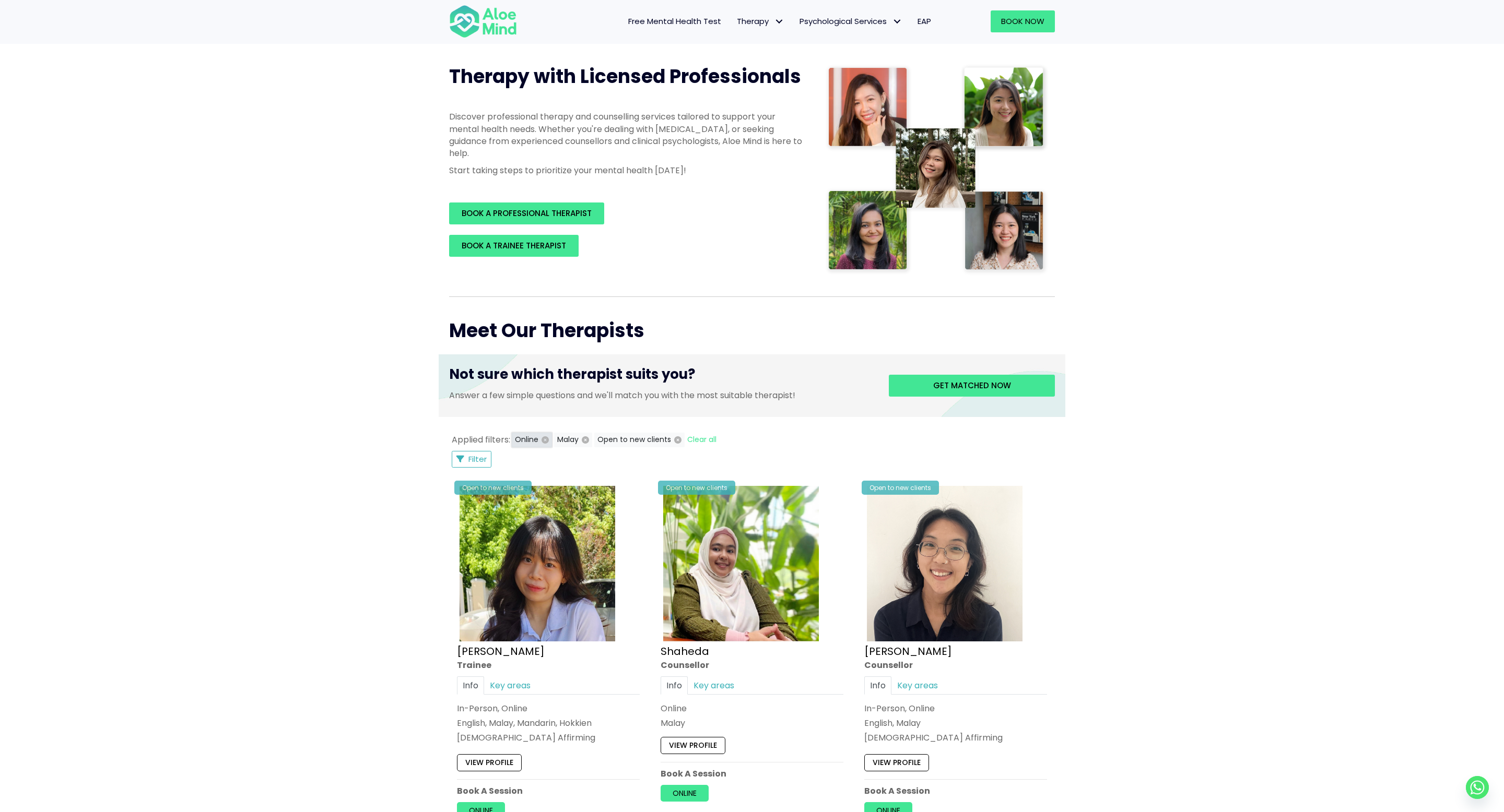
click at [542, 440] on icon "button" at bounding box center [545, 440] width 7 height 7
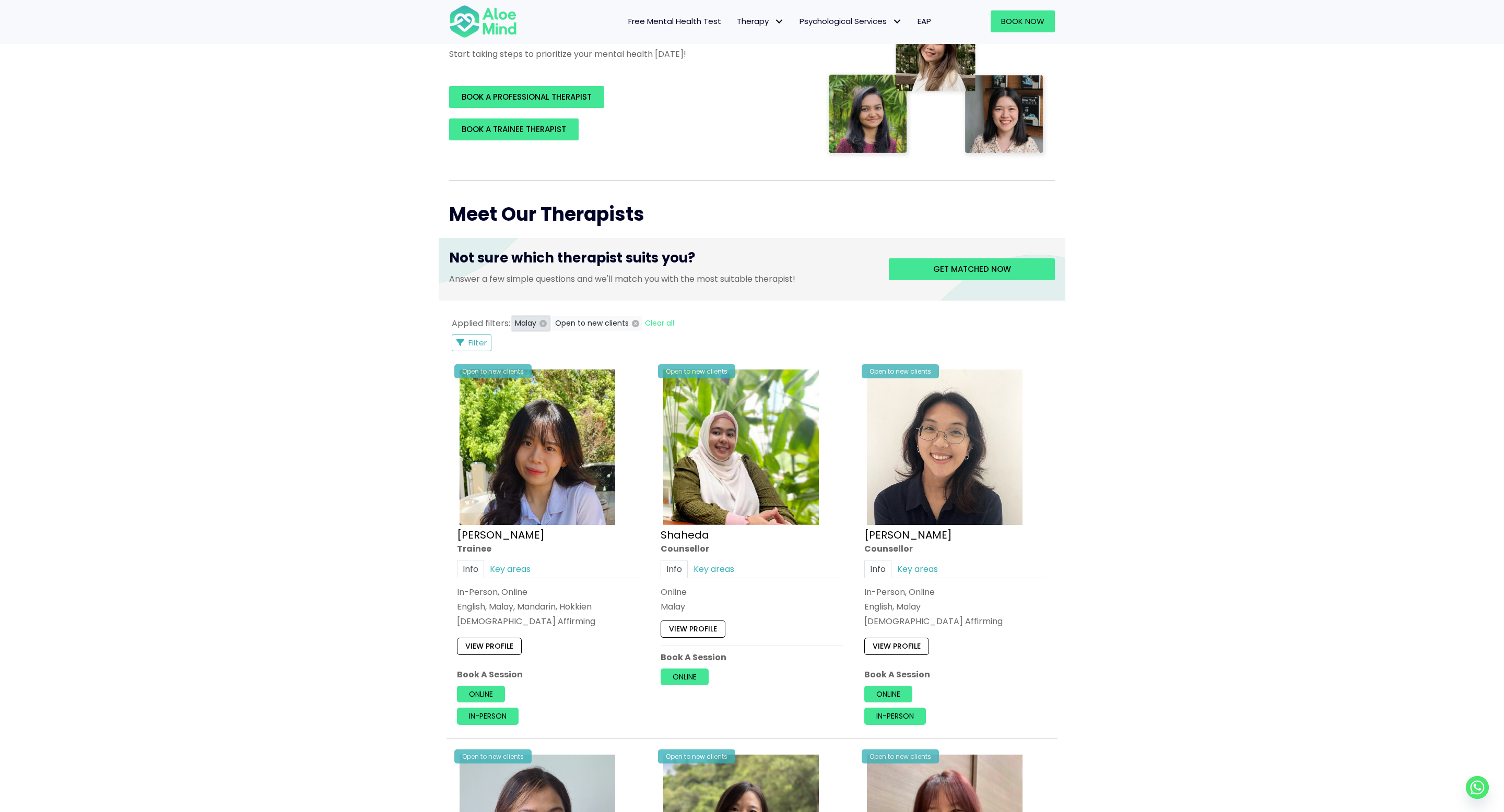
click at [541, 322] on icon "button" at bounding box center [543, 324] width 7 height 7
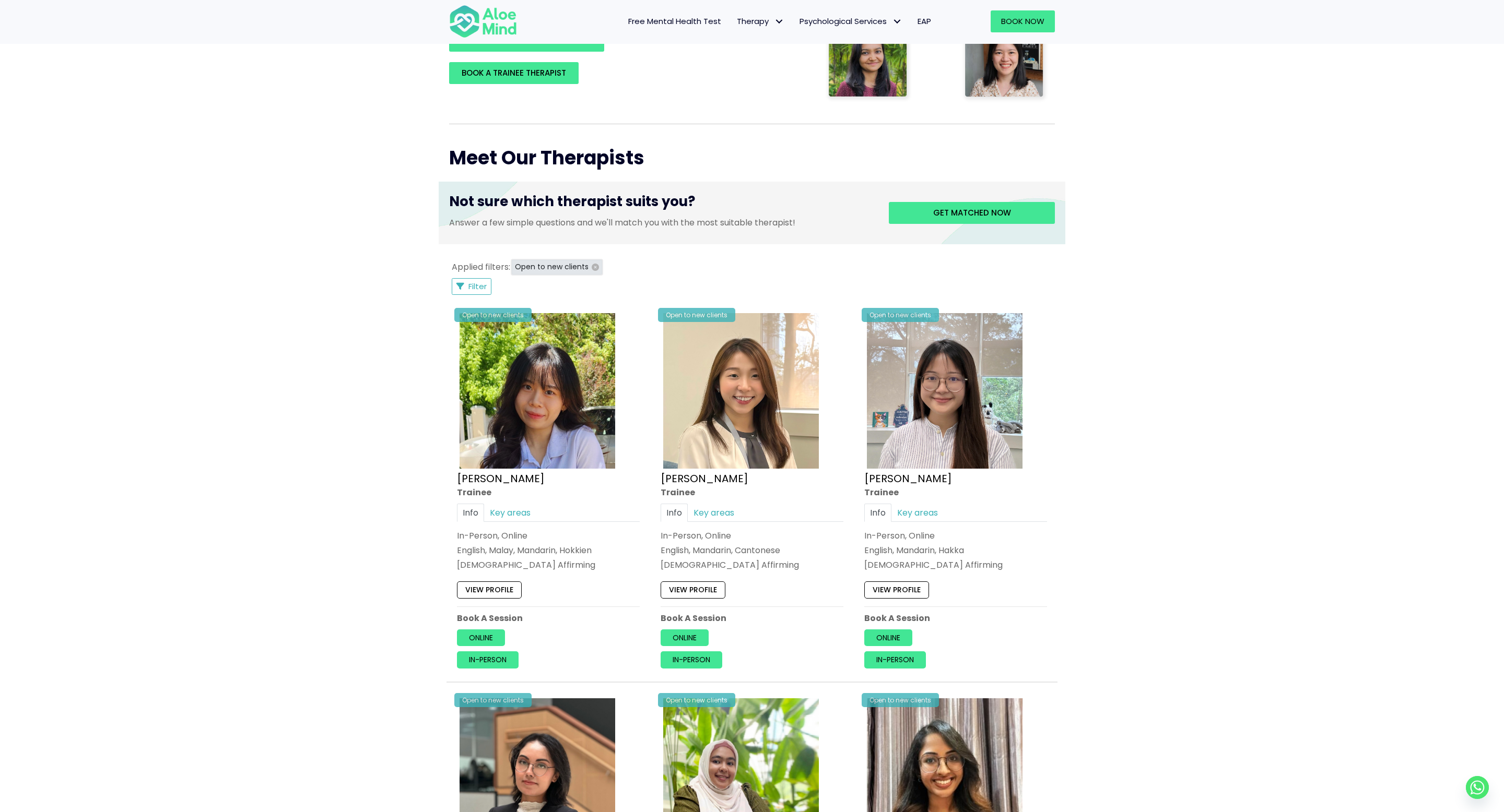
click at [592, 264] on icon "button" at bounding box center [595, 267] width 7 height 7
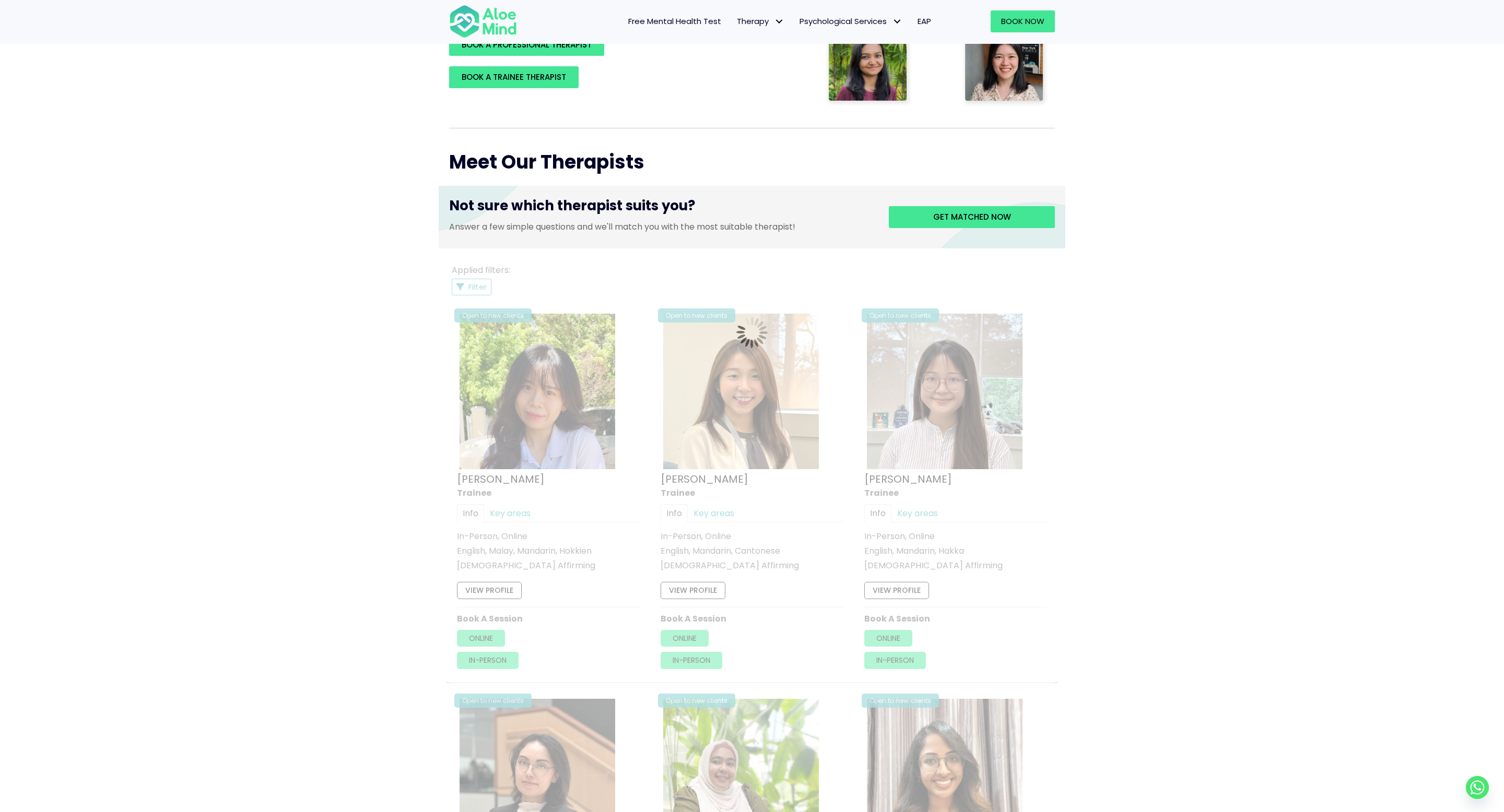
scroll to position [264, 0]
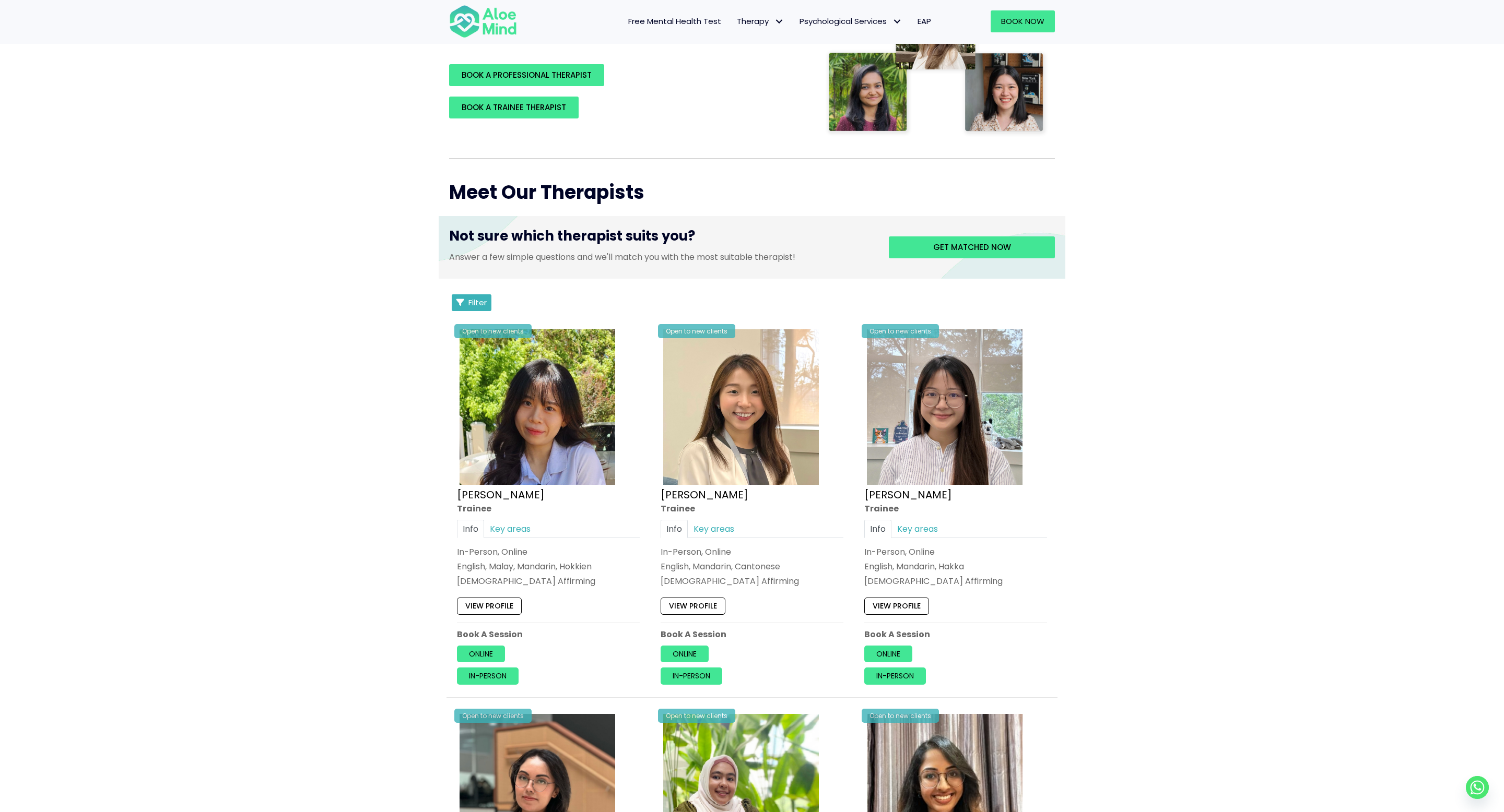
click at [469, 302] on span "Filter" at bounding box center [477, 302] width 18 height 11
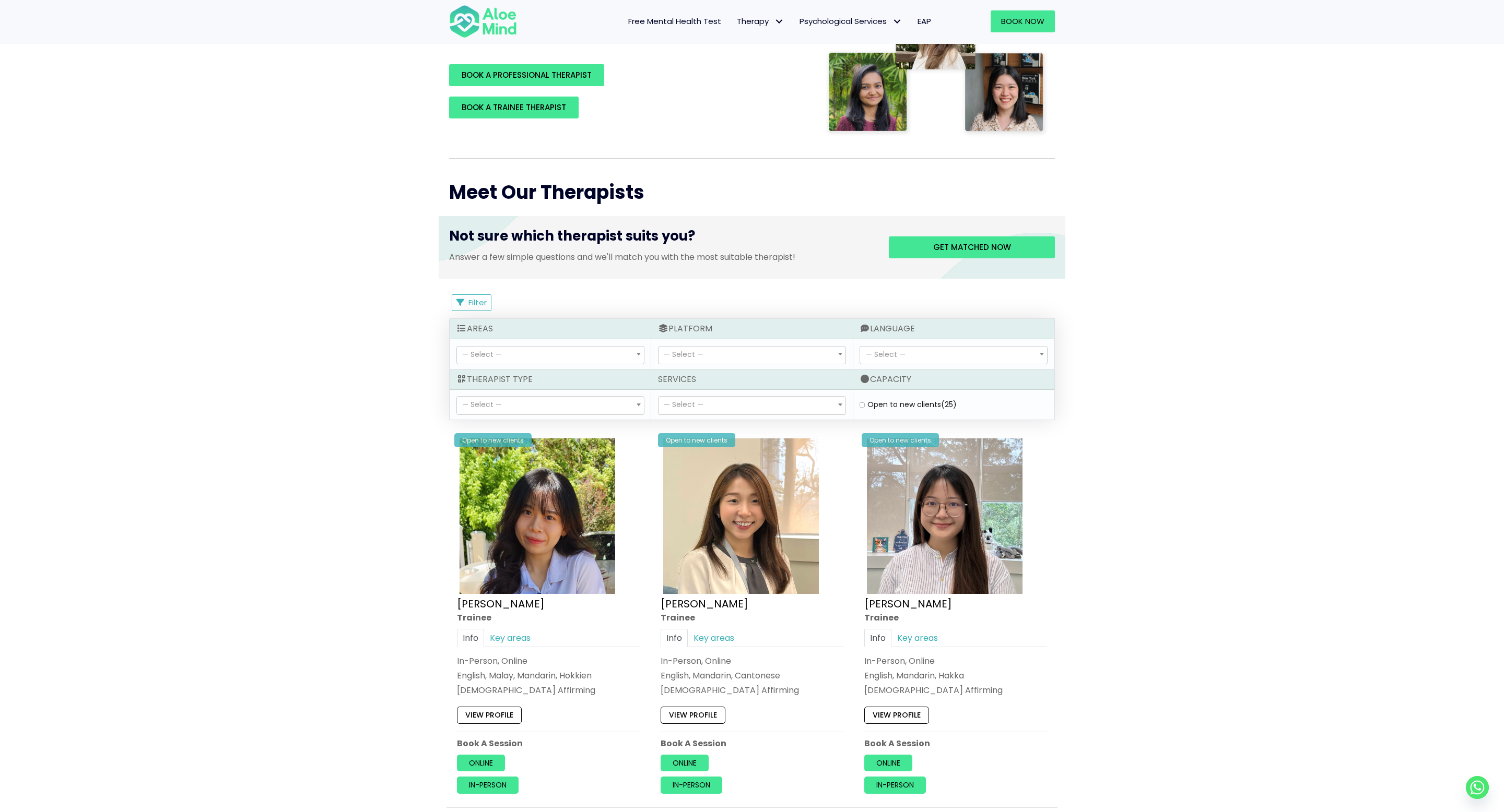
click at [673, 403] on span "— Select —" at bounding box center [684, 404] width 40 height 10
select select "149"
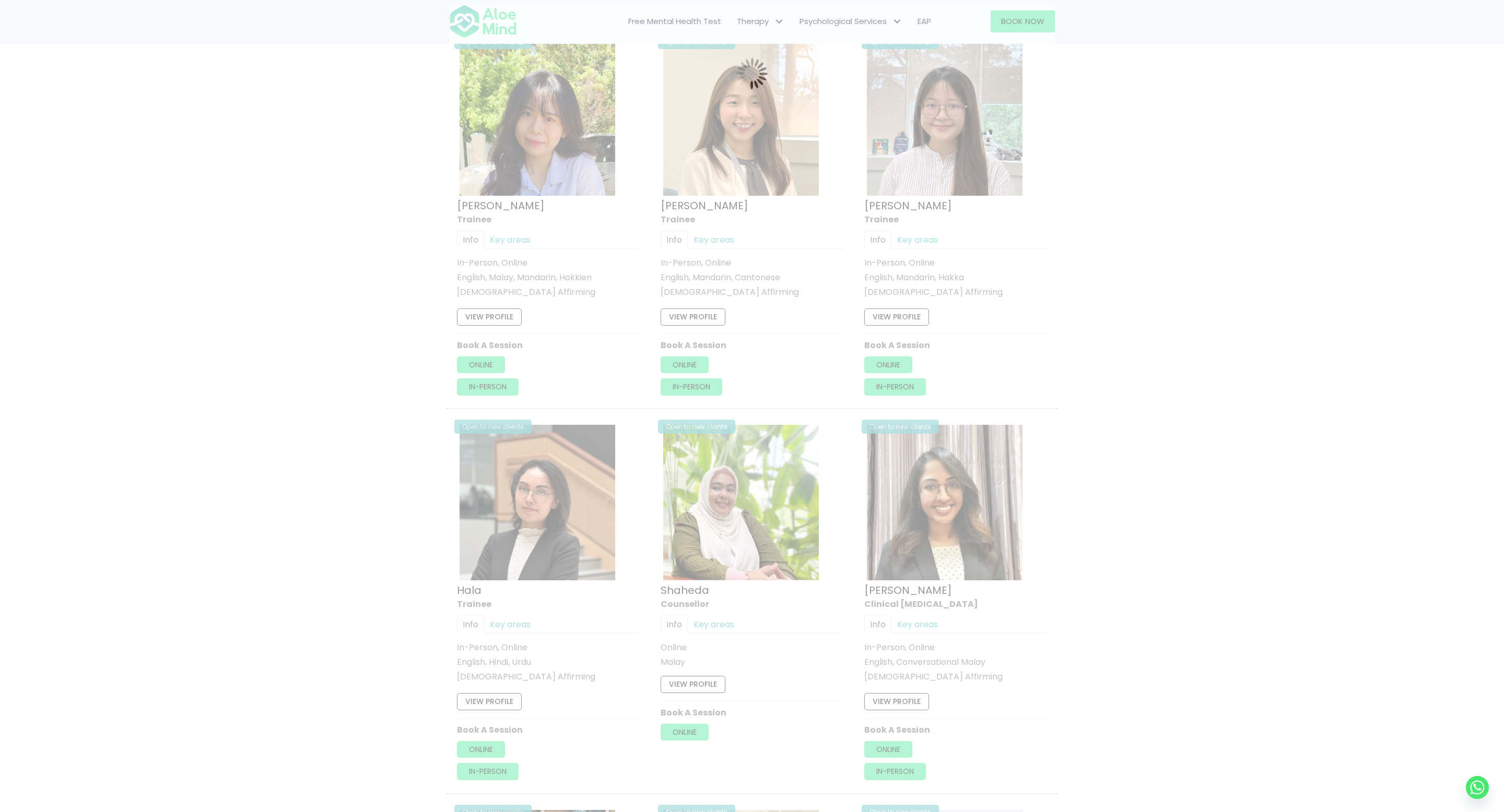
scroll to position [558, 0]
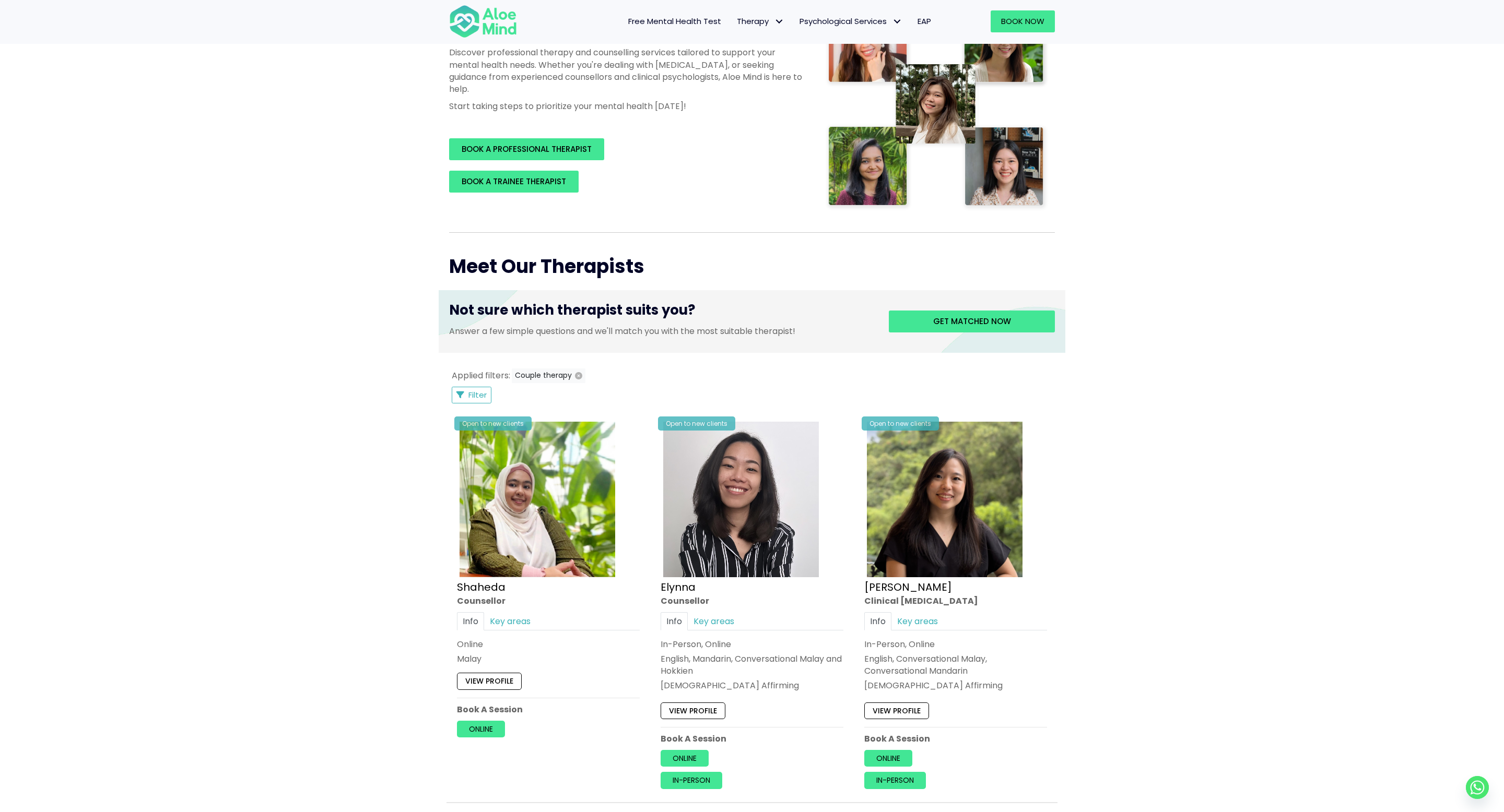
scroll to position [163, 0]
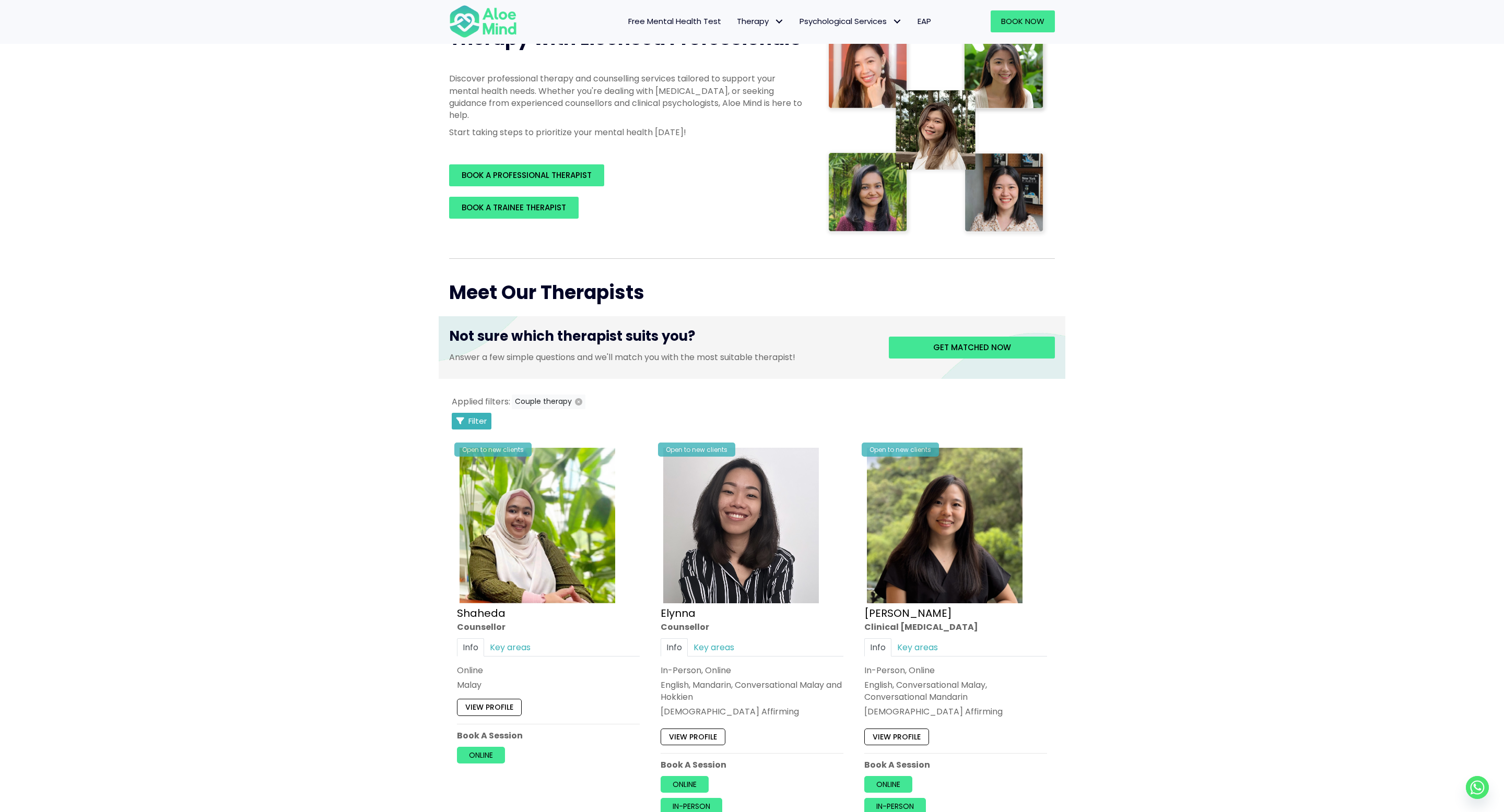
click at [473, 423] on span "Filter" at bounding box center [477, 421] width 18 height 11
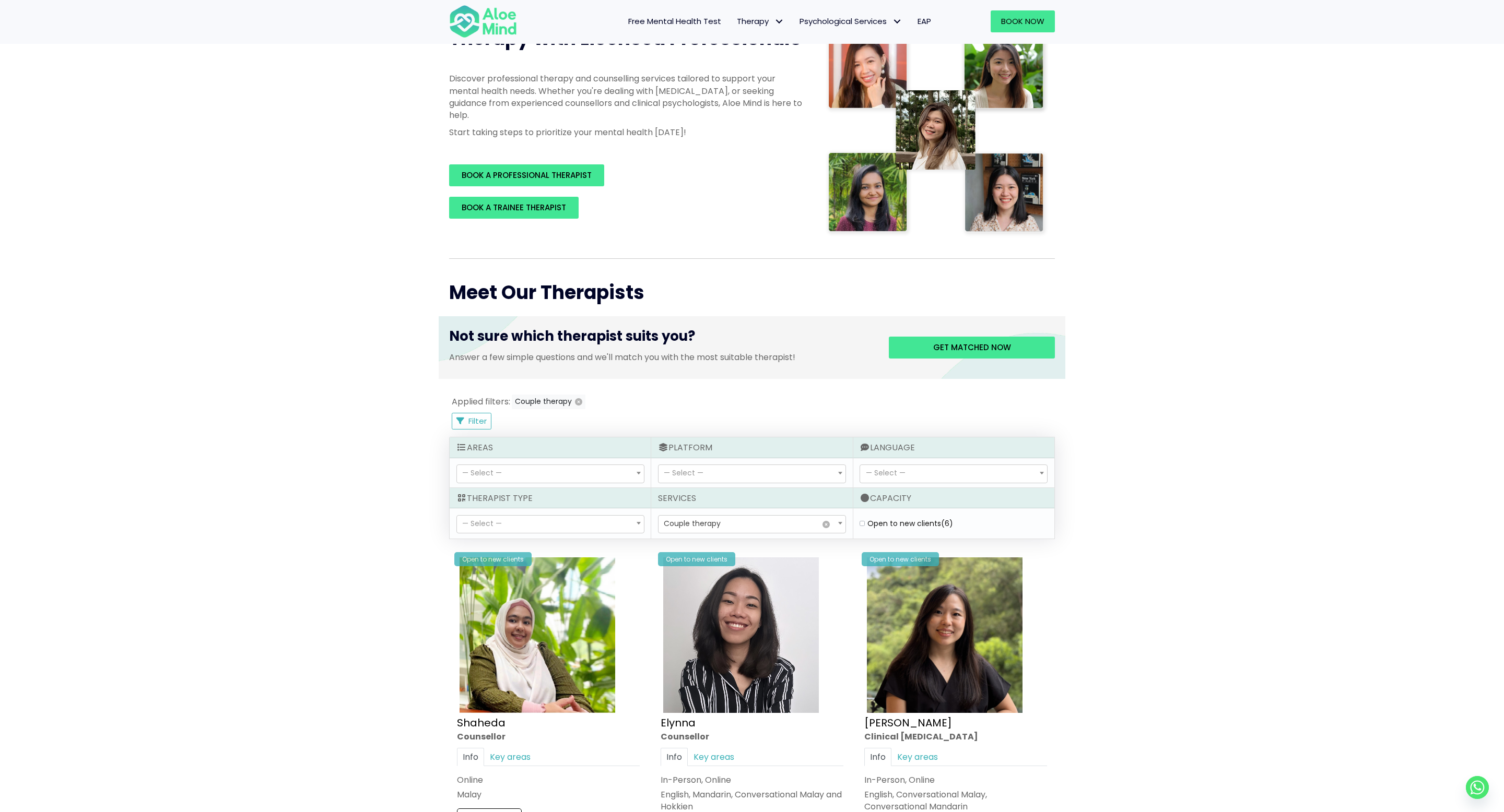
click at [900, 475] on span "— Select —" at bounding box center [886, 473] width 40 height 10
select select "141"
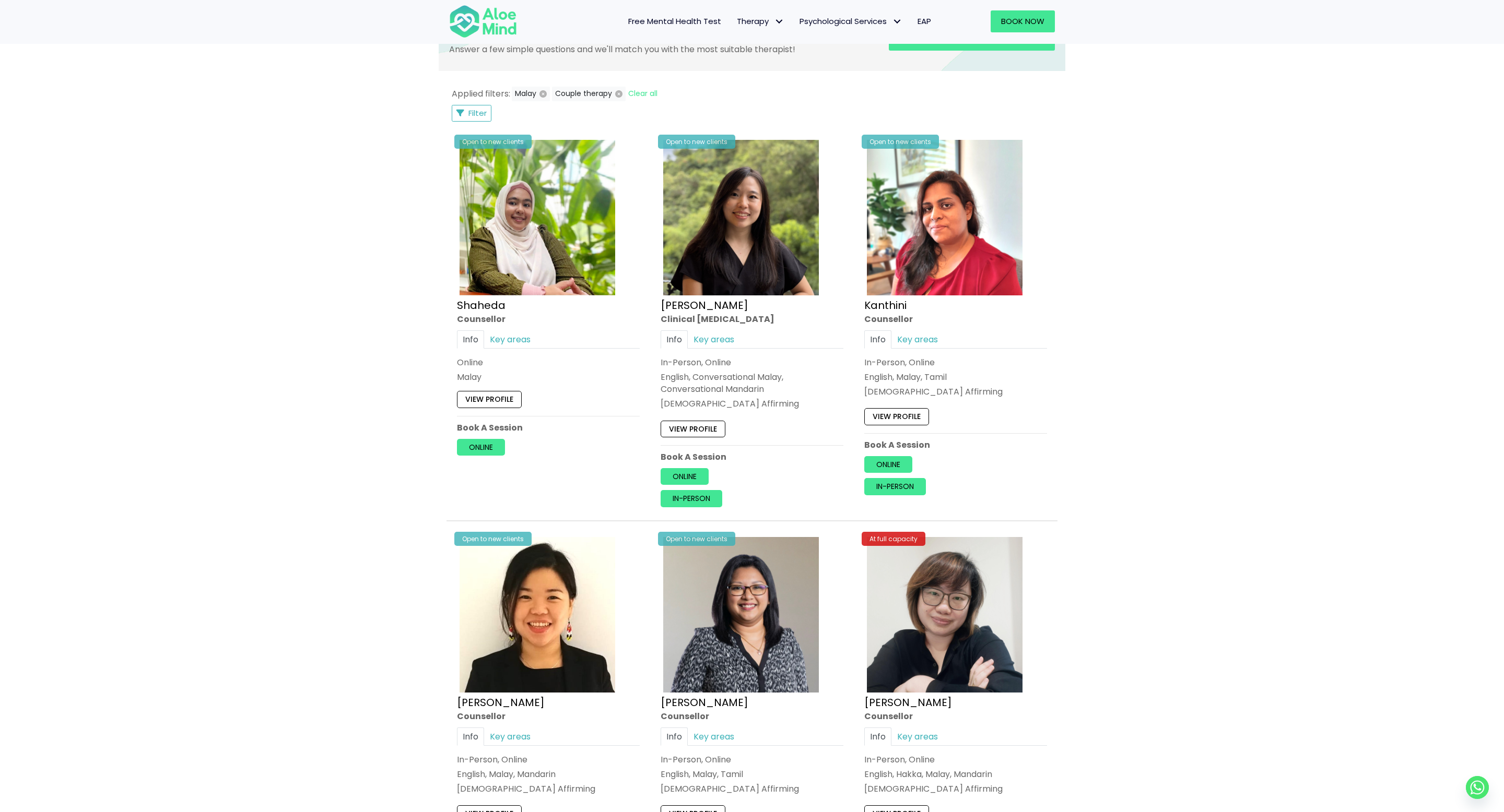
scroll to position [335, 0]
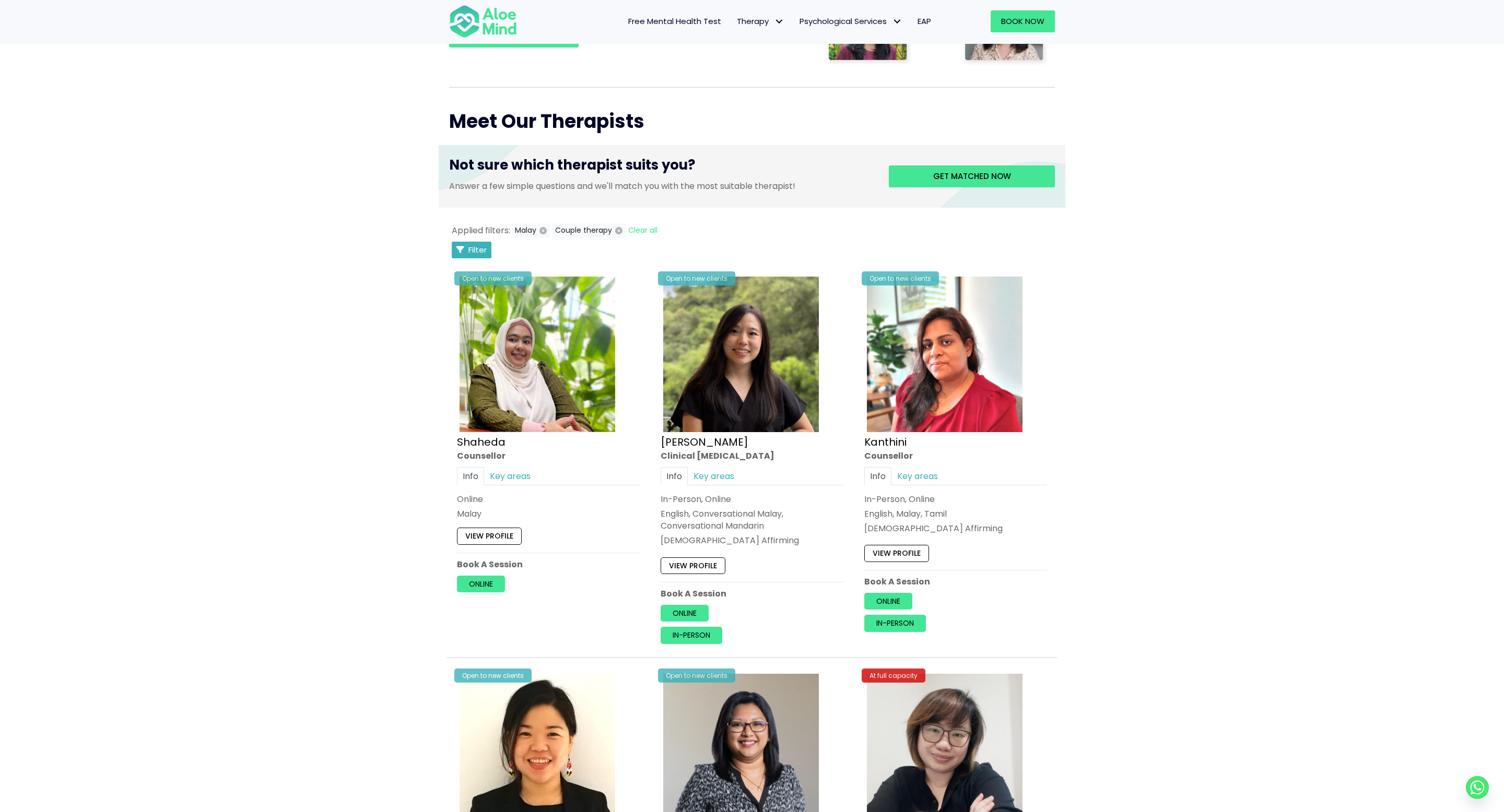
click at [476, 246] on span "Filter" at bounding box center [477, 250] width 18 height 11
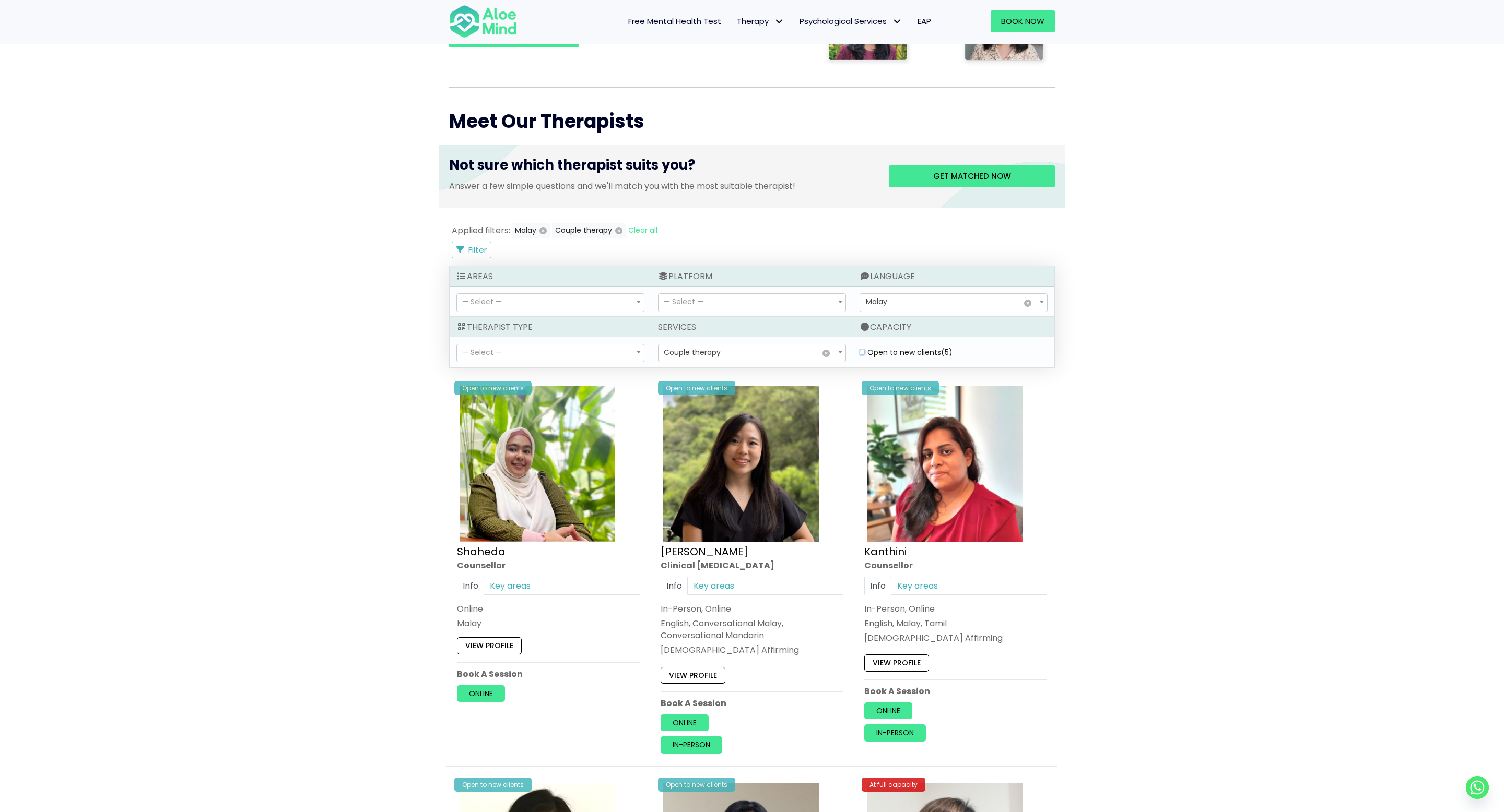
click at [864, 354] on clients "Open to new clients (5)" at bounding box center [862, 353] width 5 height 7
checkbox clients "true"
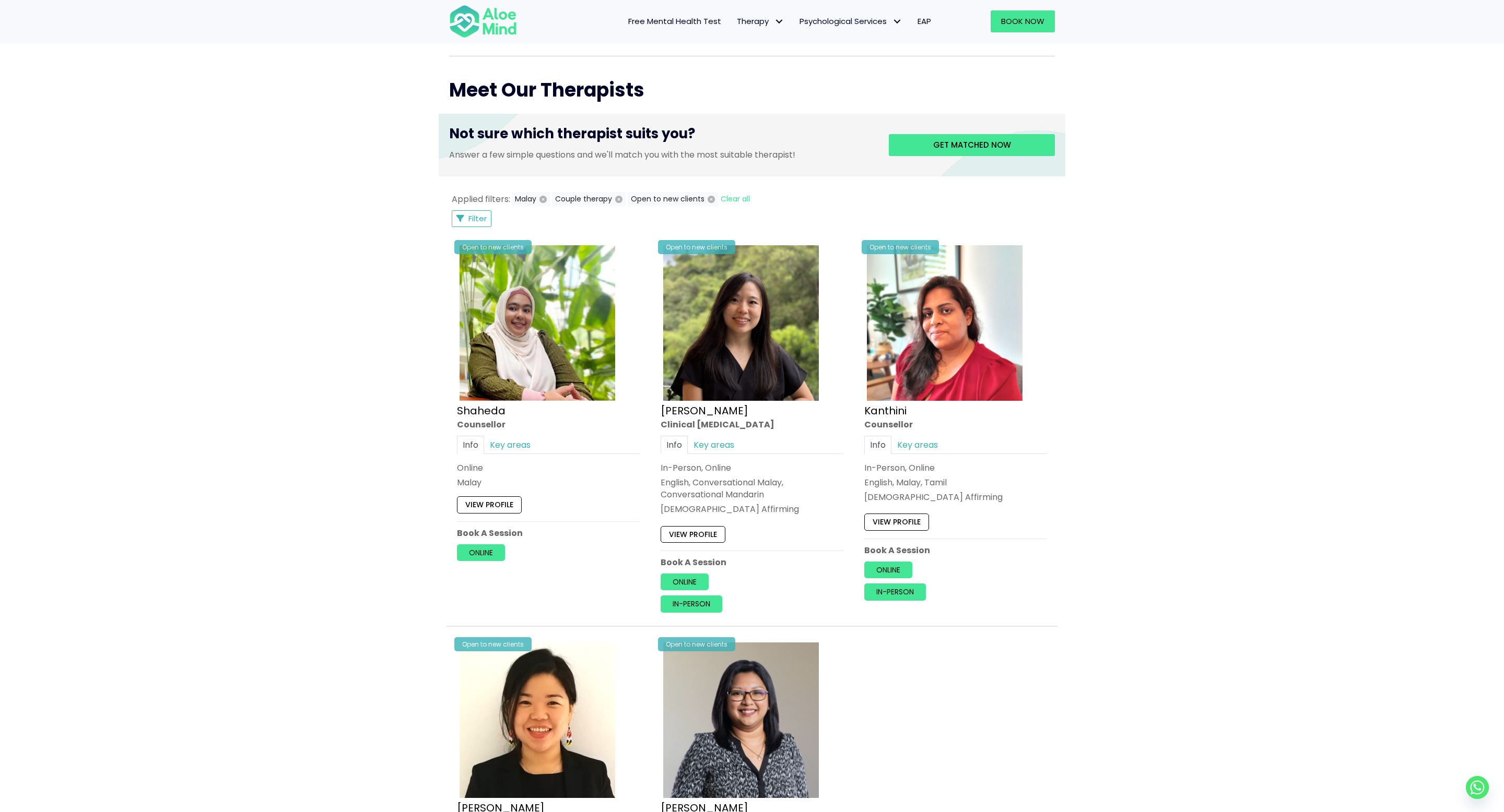
scroll to position [353, 0]
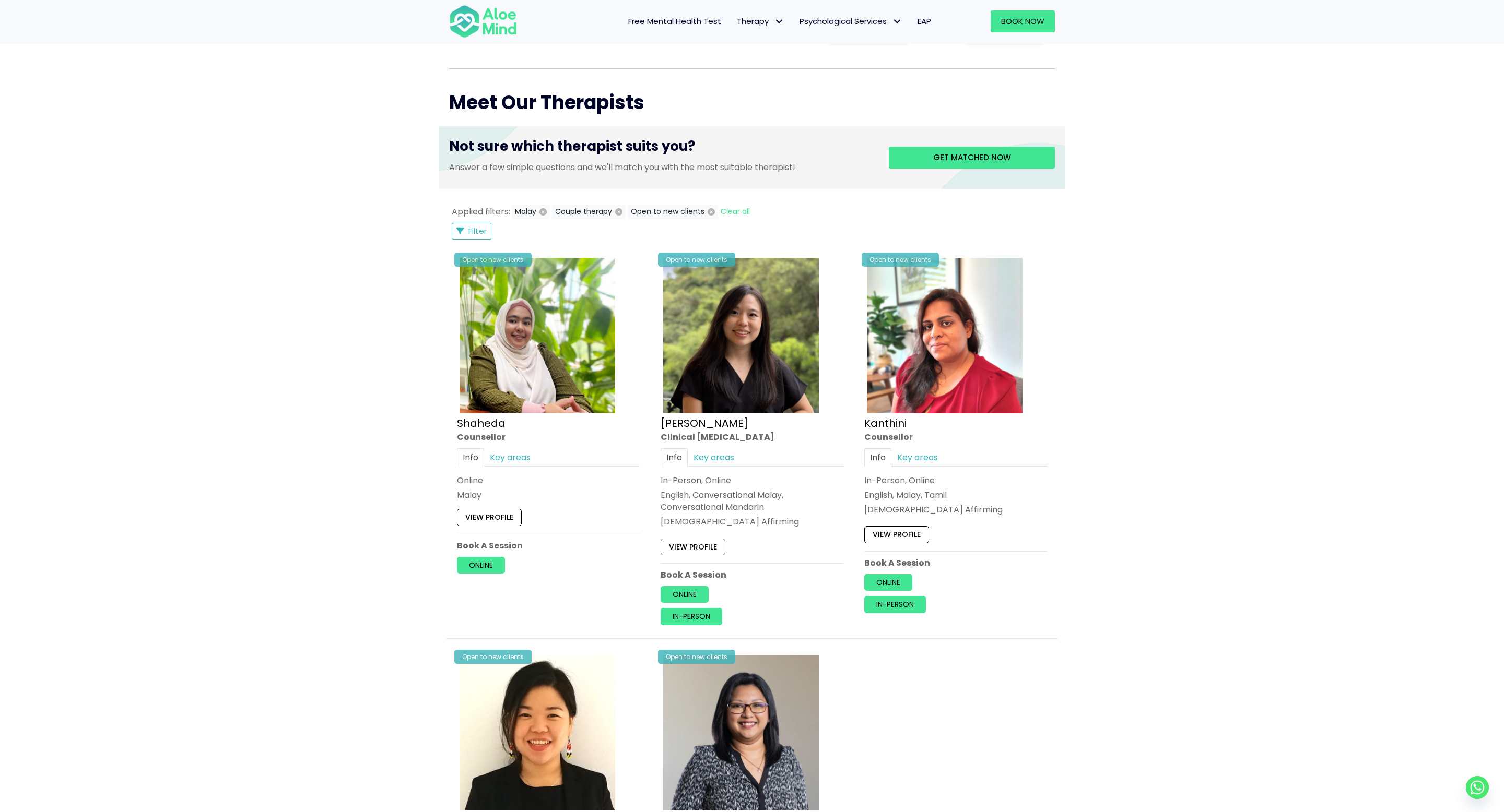
click at [281, 481] on div "Book a session Search Therapy with Licensed Professionals Discover professional…" at bounding box center [752, 390] width 1504 height 1372
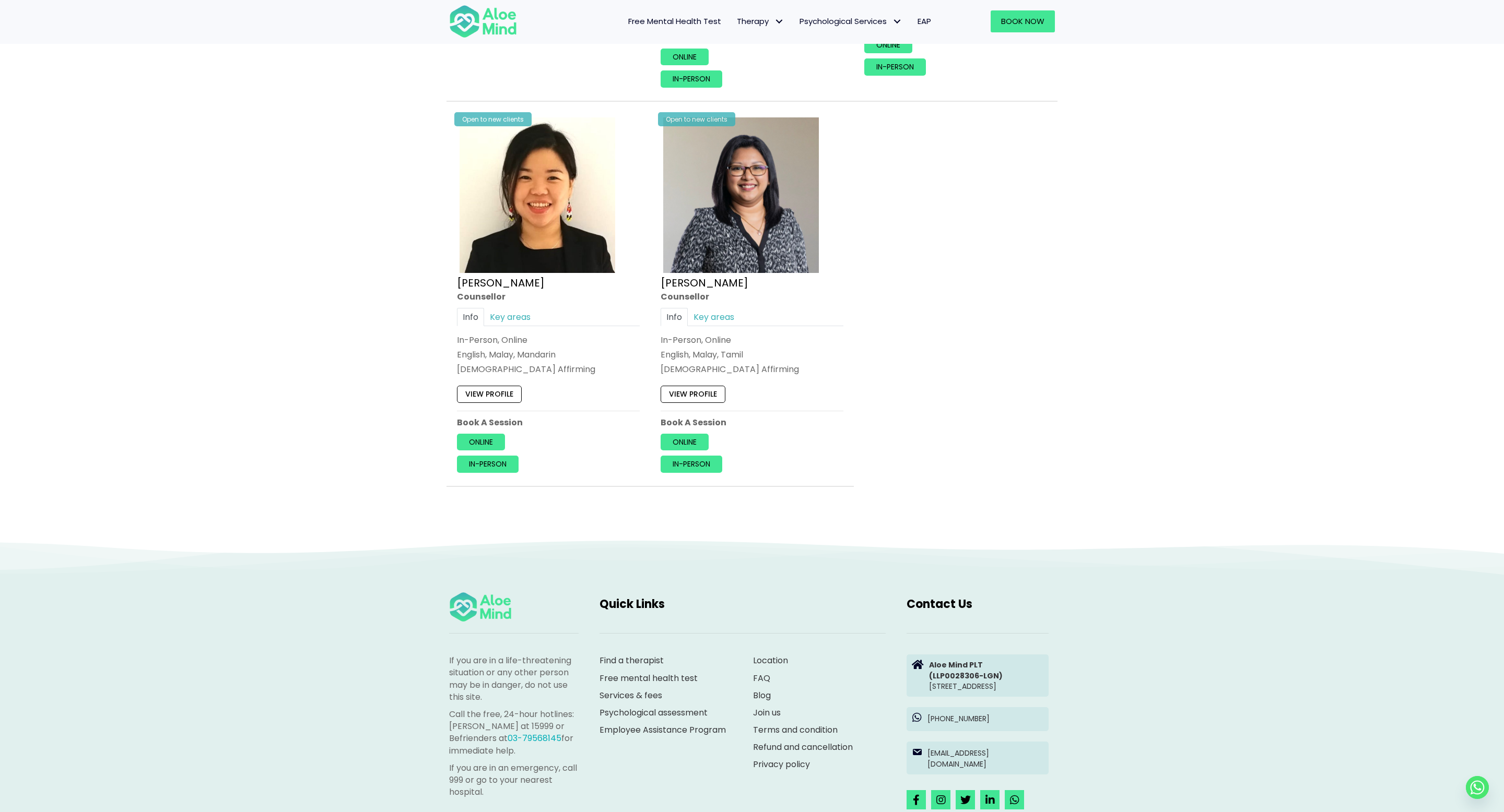
scroll to position [851, 0]
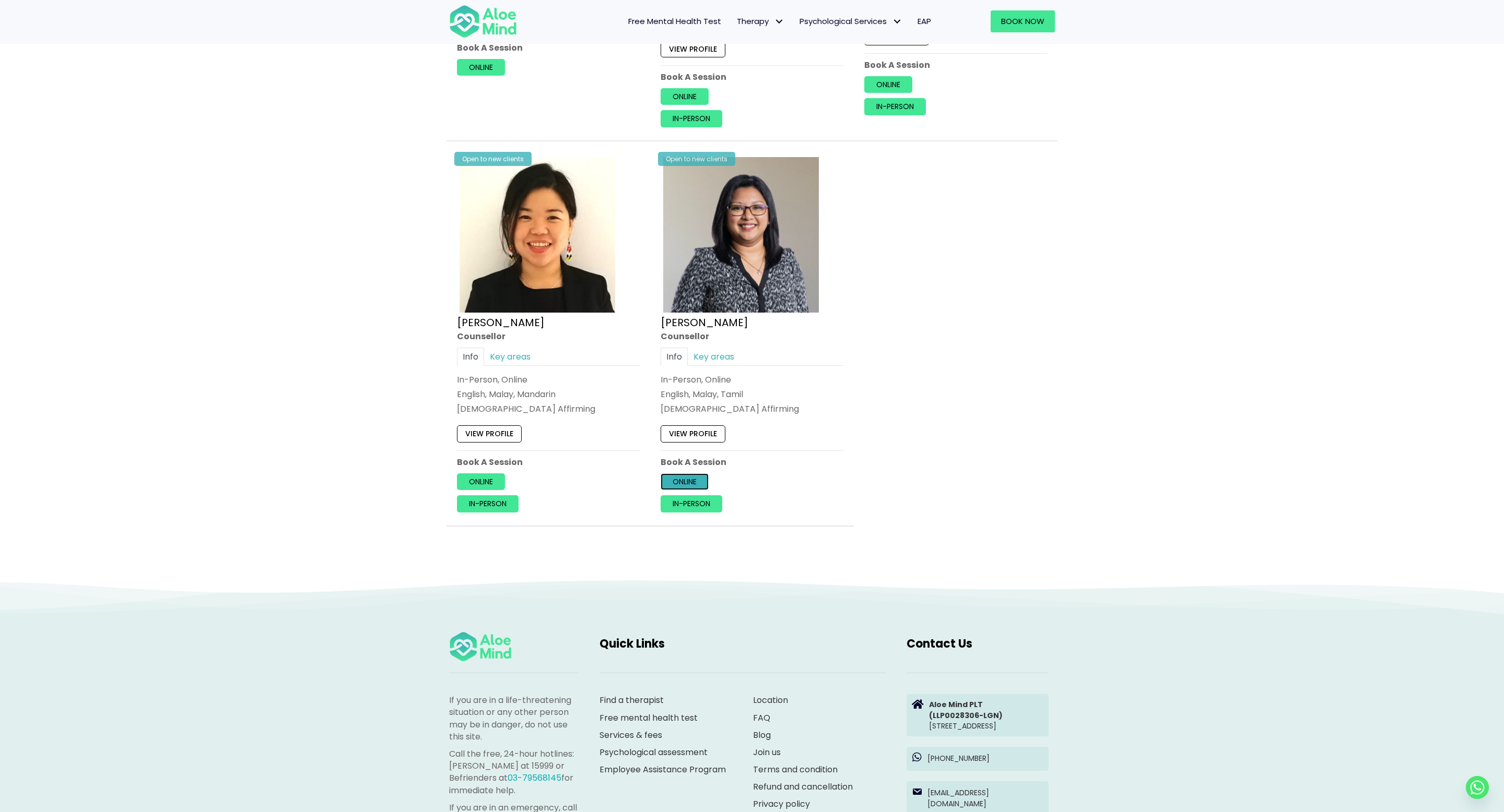
click at [678, 477] on link "Online" at bounding box center [684, 481] width 48 height 16
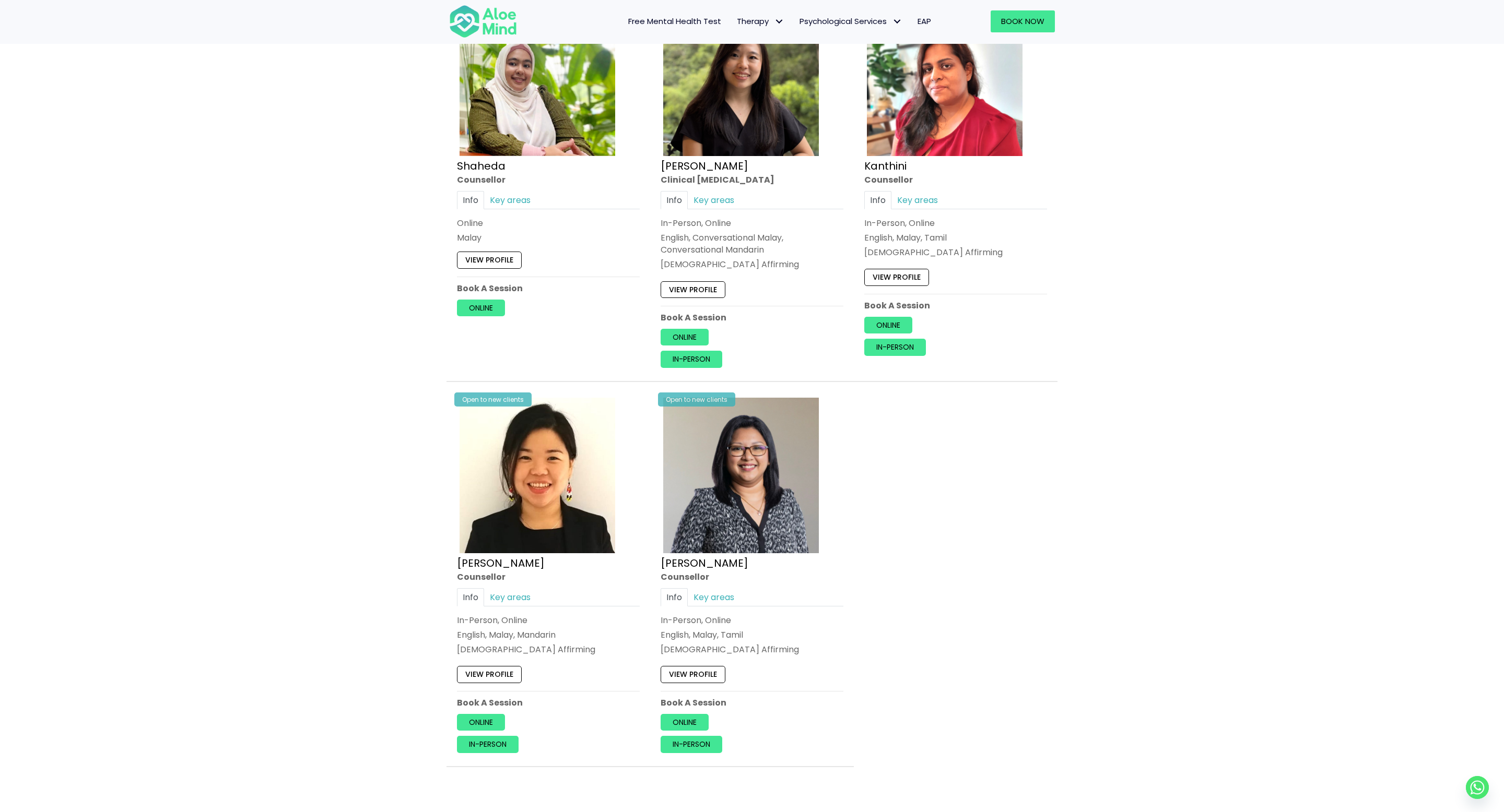
scroll to position [626, 0]
